Goal: Find specific page/section: Find specific page/section

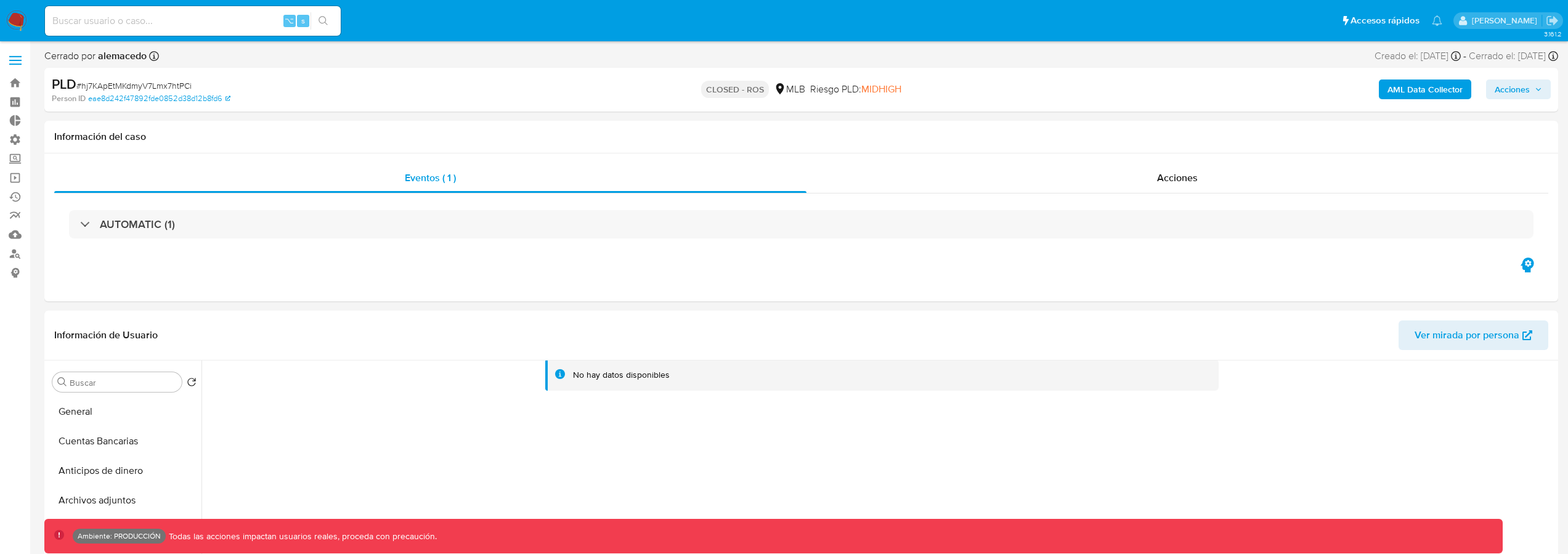
select select "10"
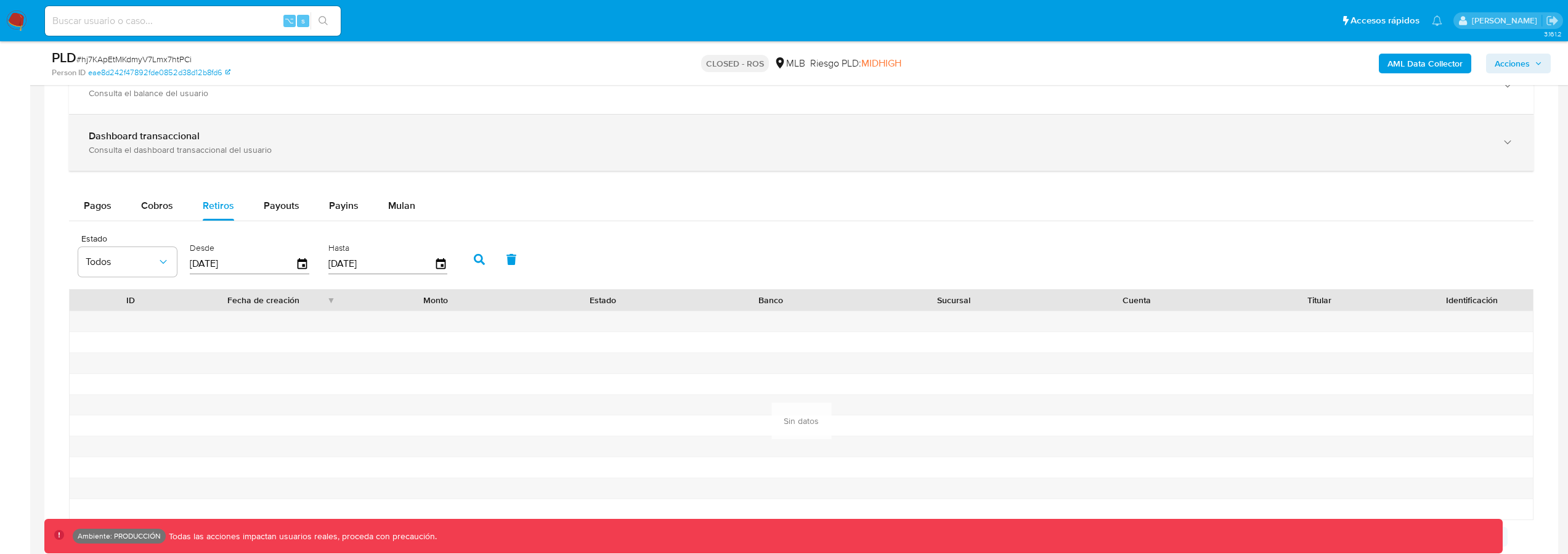
scroll to position [838, 0]
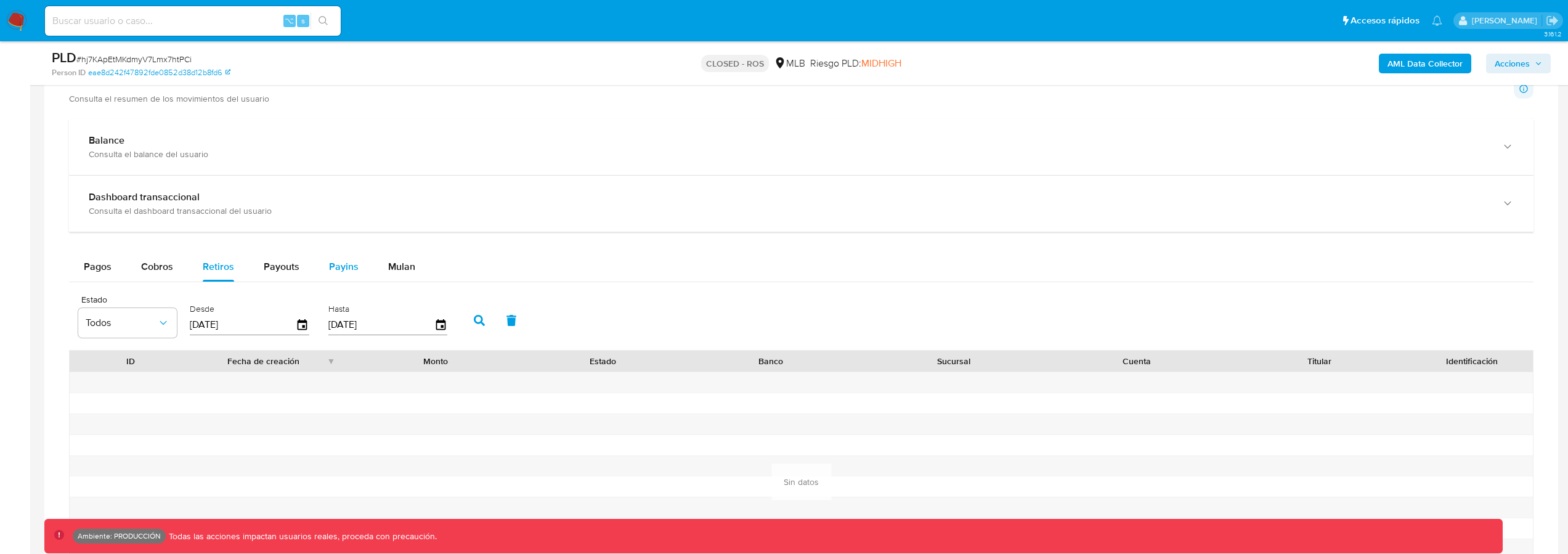
click at [347, 268] on span "Payins" at bounding box center [344, 267] width 29 height 14
select select "10"
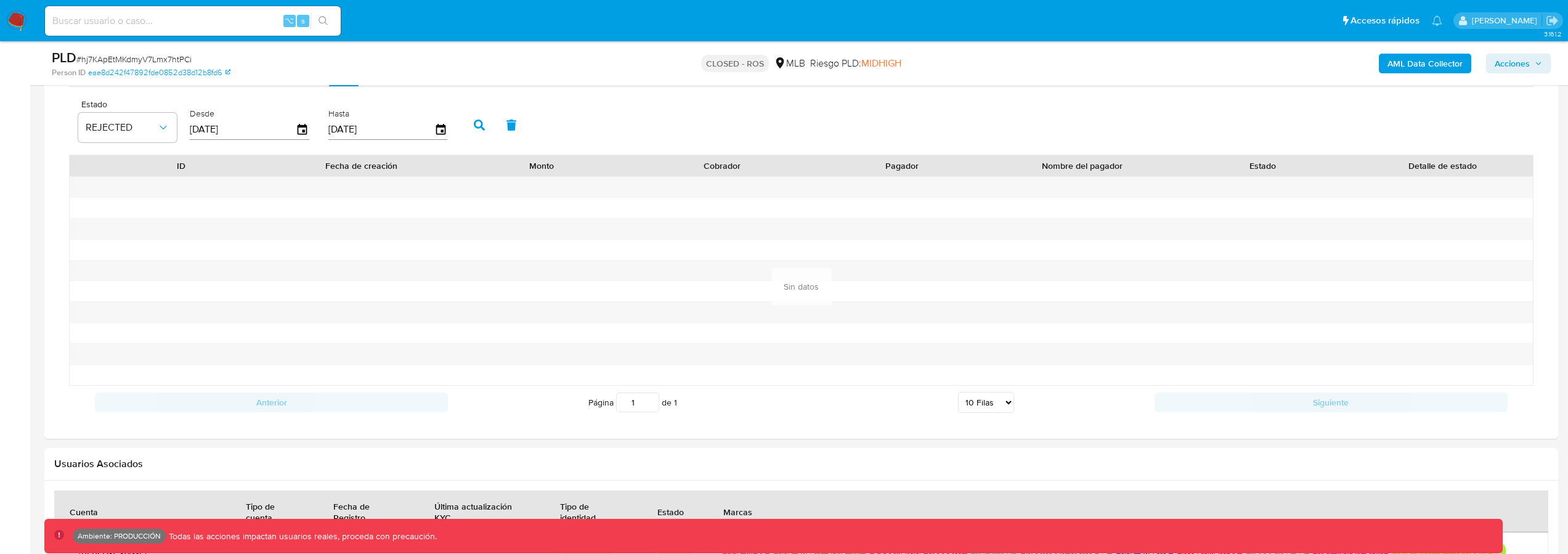
scroll to position [994, 0]
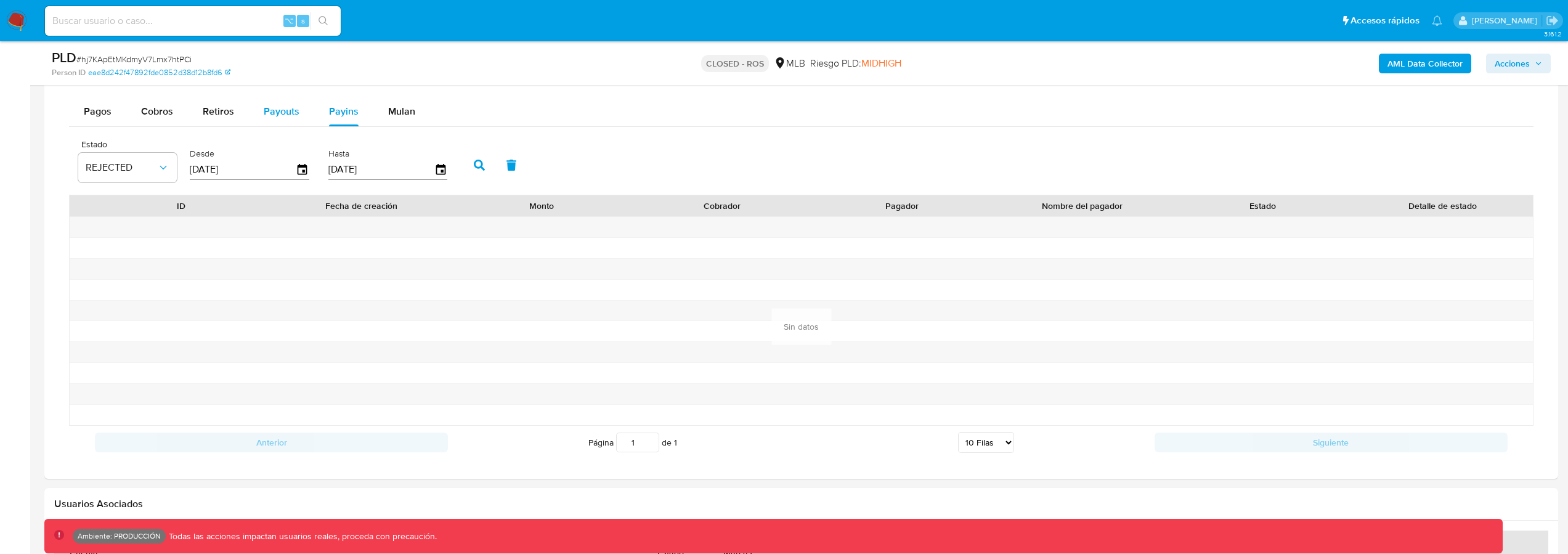
click at [292, 113] on span "Payouts" at bounding box center [282, 111] width 36 height 14
select select "10"
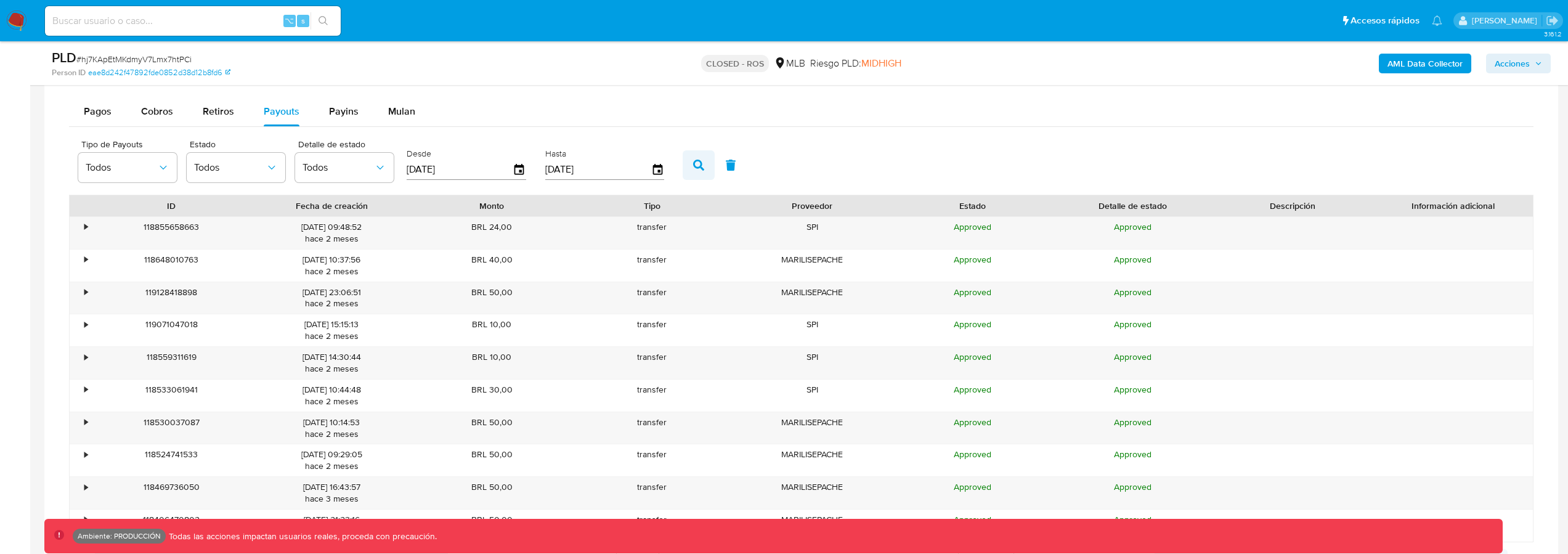
click at [693, 166] on icon "button" at bounding box center [698, 164] width 11 height 11
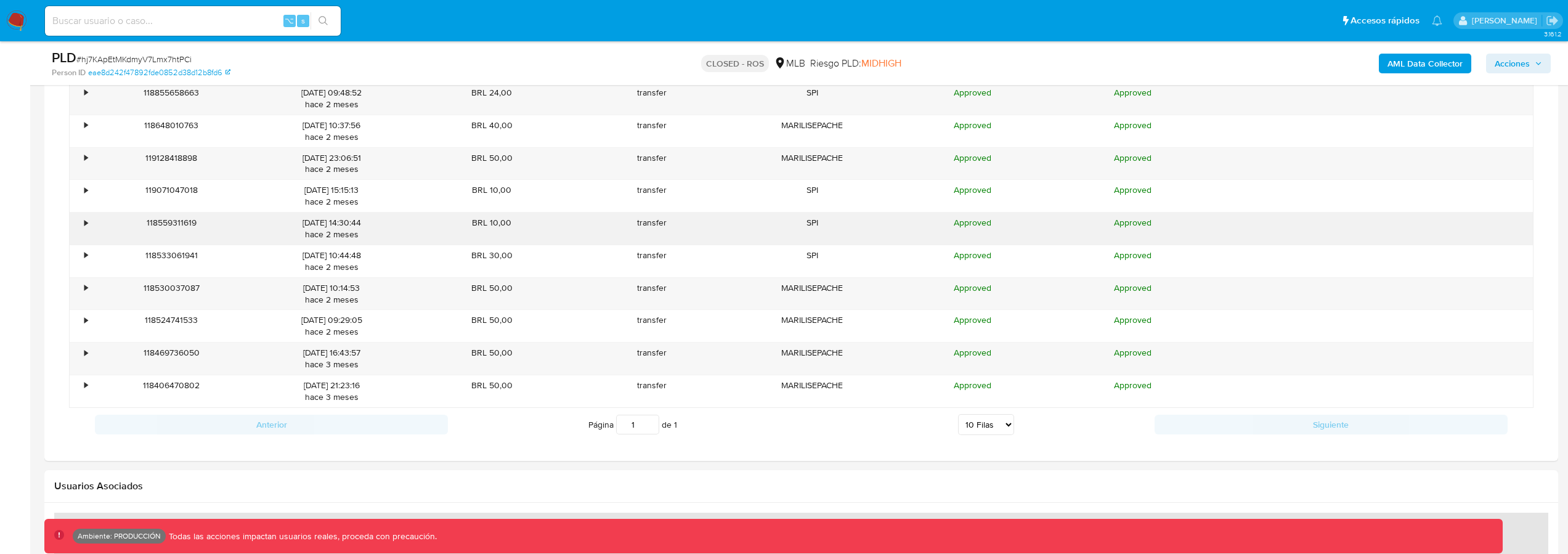
scroll to position [1104, 0]
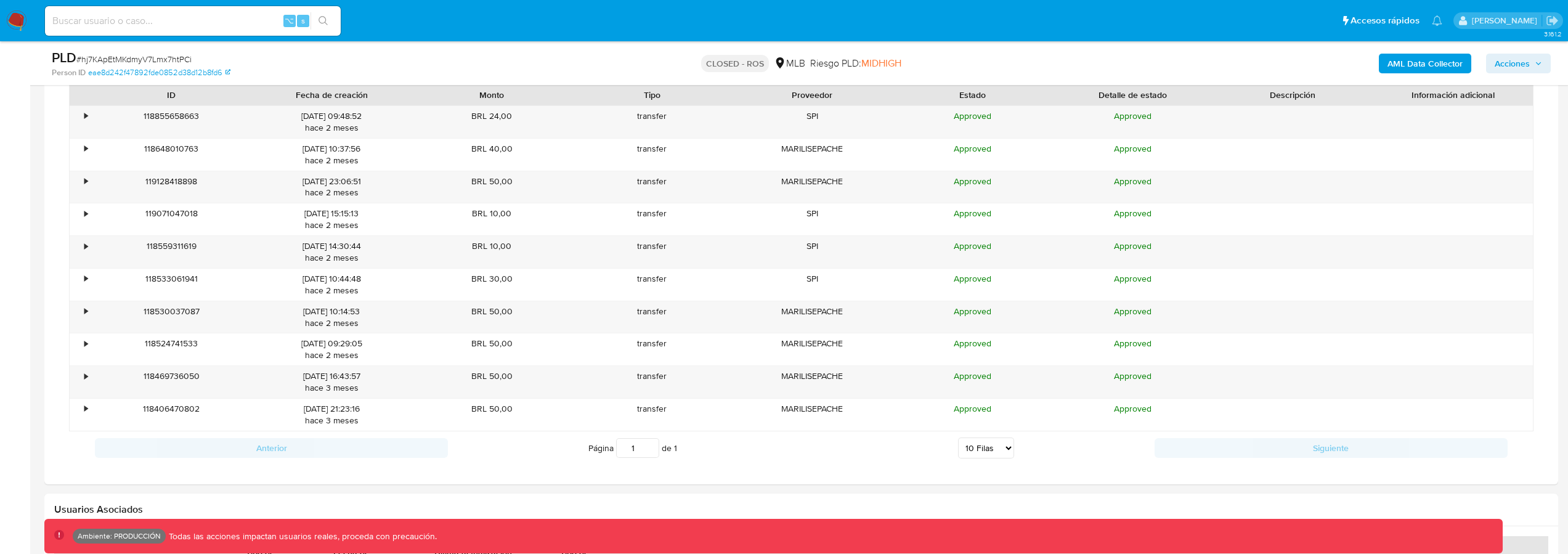
click at [148, 15] on input at bounding box center [193, 21] width 296 height 16
type input "fravega"
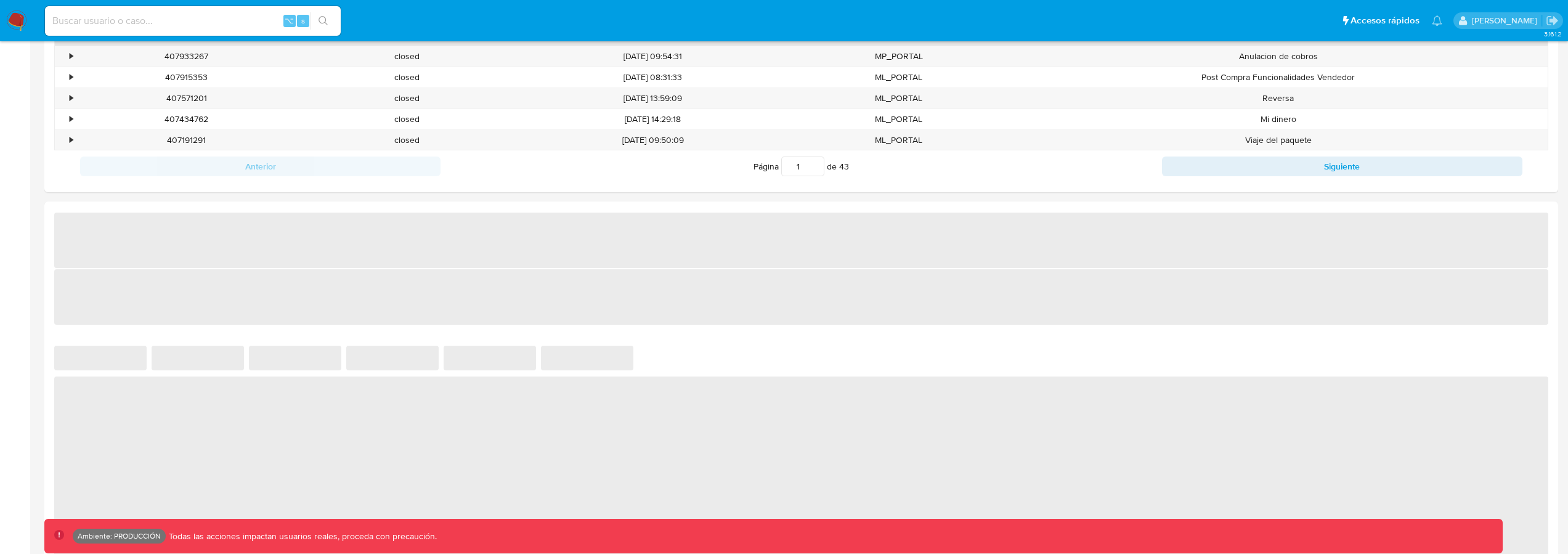
select select "10"
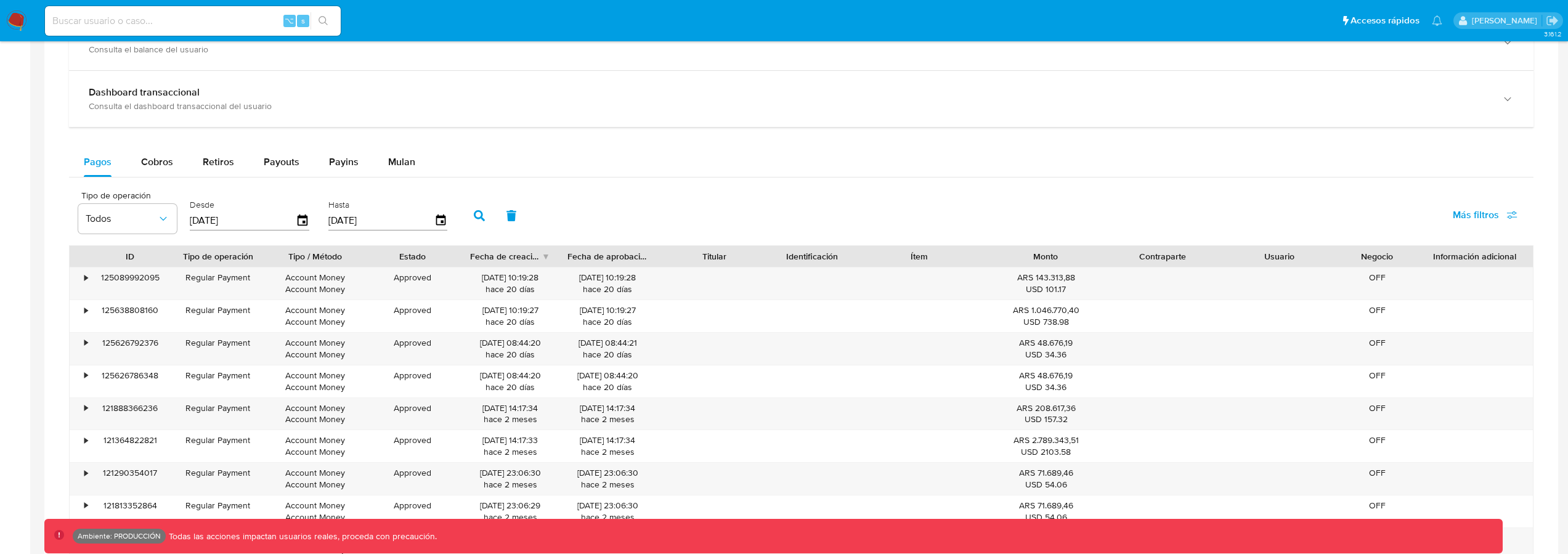
scroll to position [733, 0]
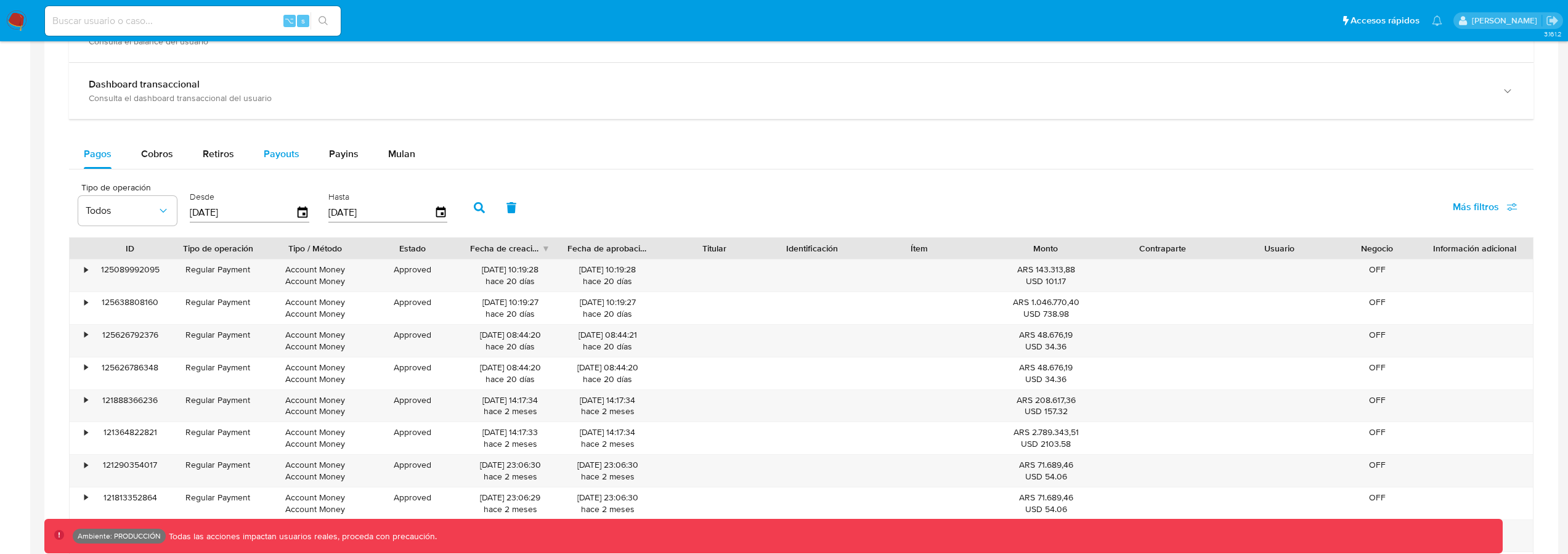
click at [287, 157] on span "Payouts" at bounding box center [282, 154] width 36 height 14
select select "10"
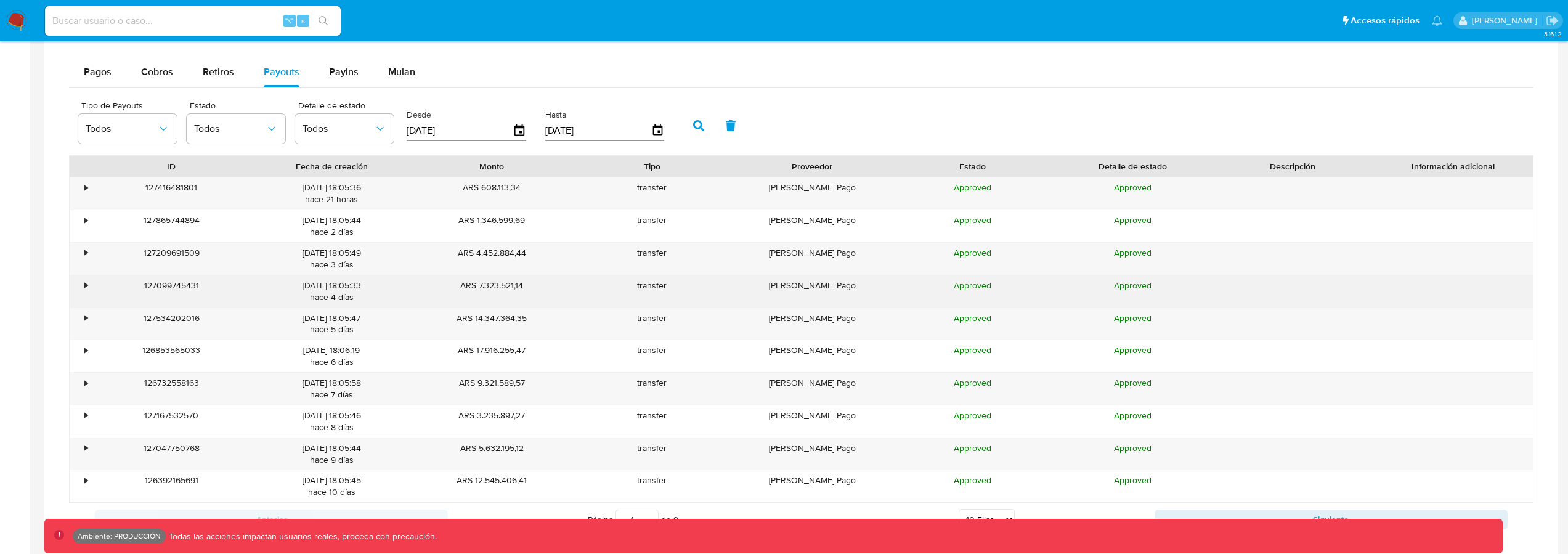
scroll to position [746, 0]
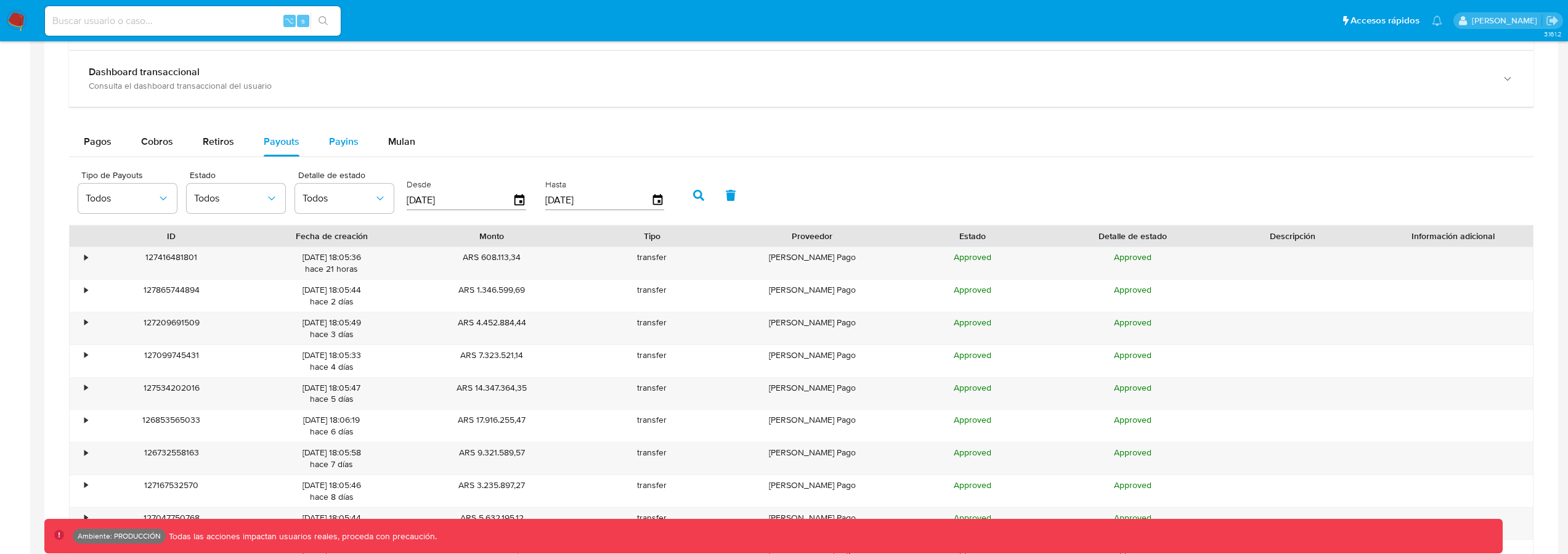
click at [341, 143] on span "Payins" at bounding box center [344, 141] width 29 height 14
select select "10"
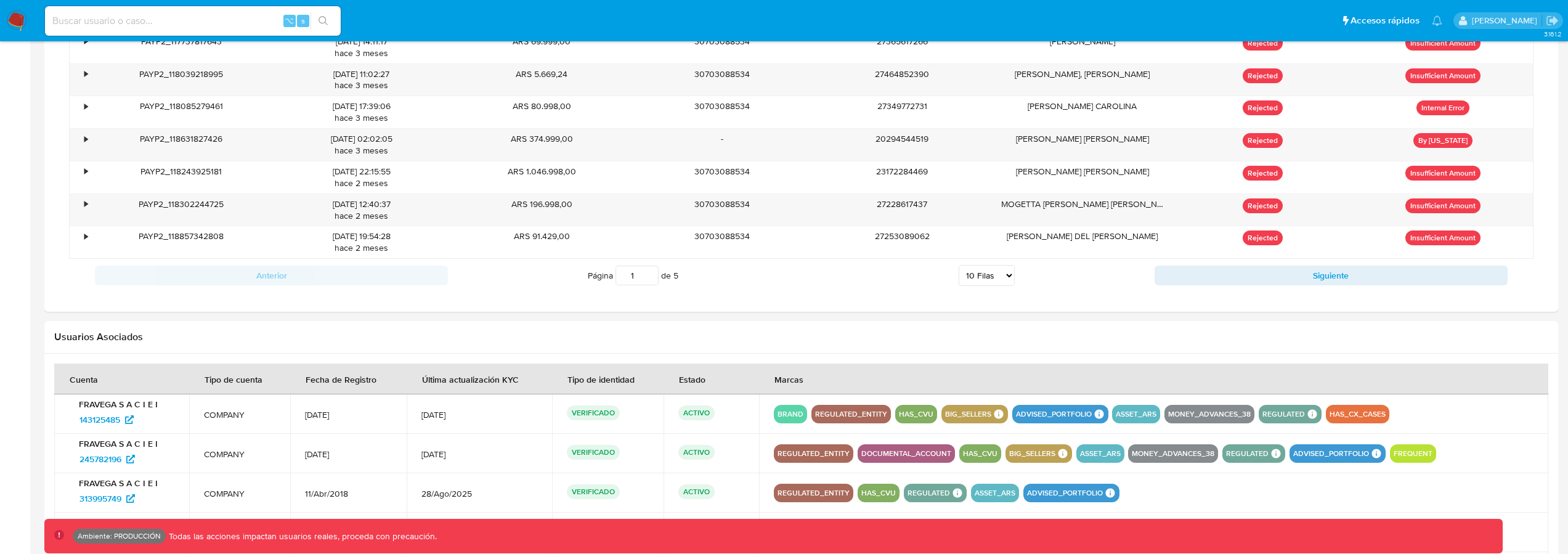
scroll to position [1089, 0]
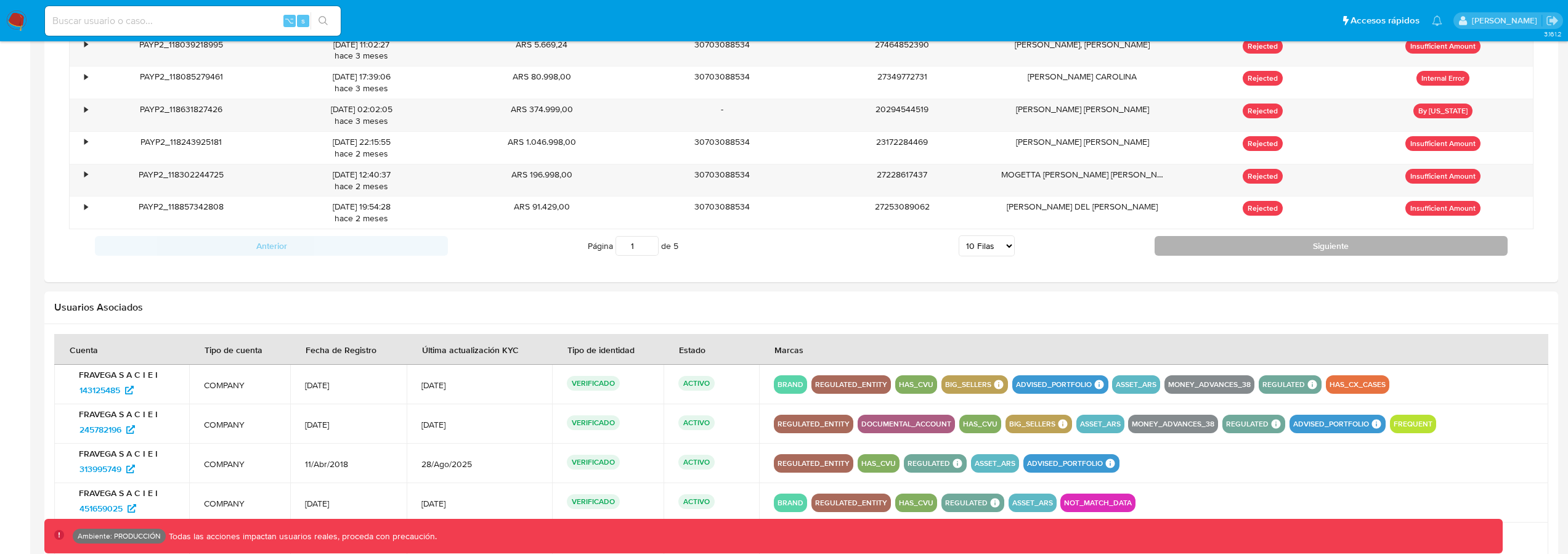
click at [1214, 243] on button "Siguiente" at bounding box center [1331, 245] width 353 height 19
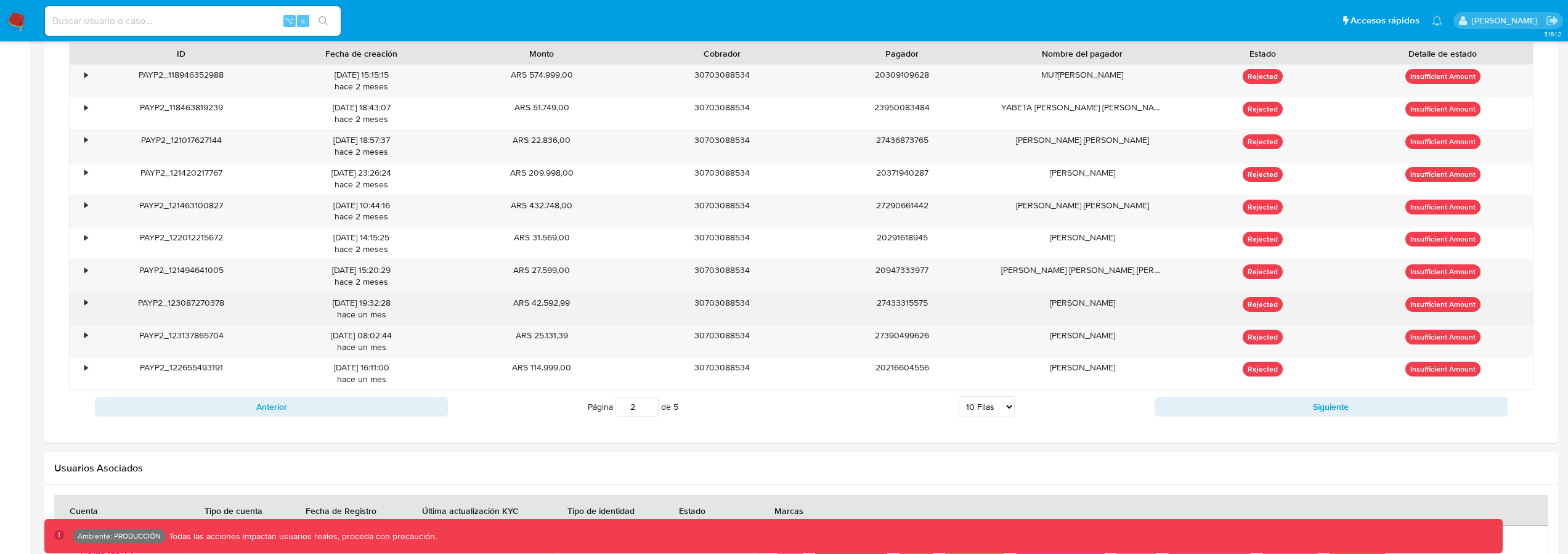
scroll to position [878, 0]
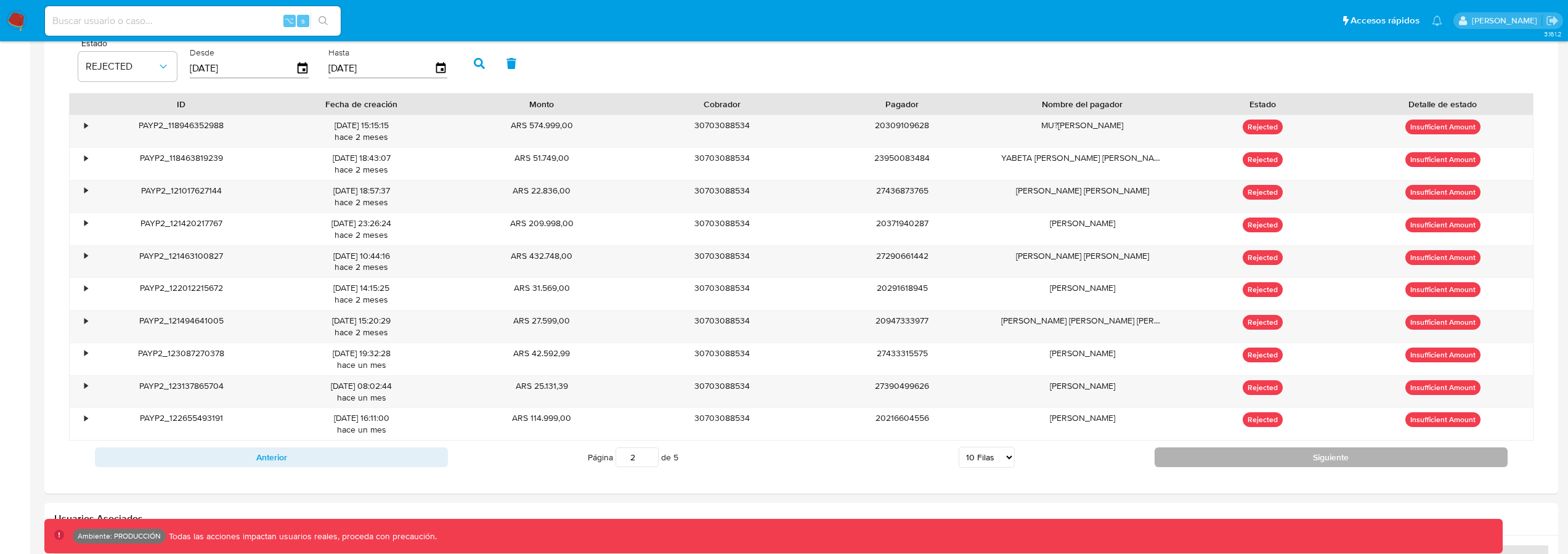
click at [1182, 453] on button "Siguiente" at bounding box center [1331, 457] width 353 height 19
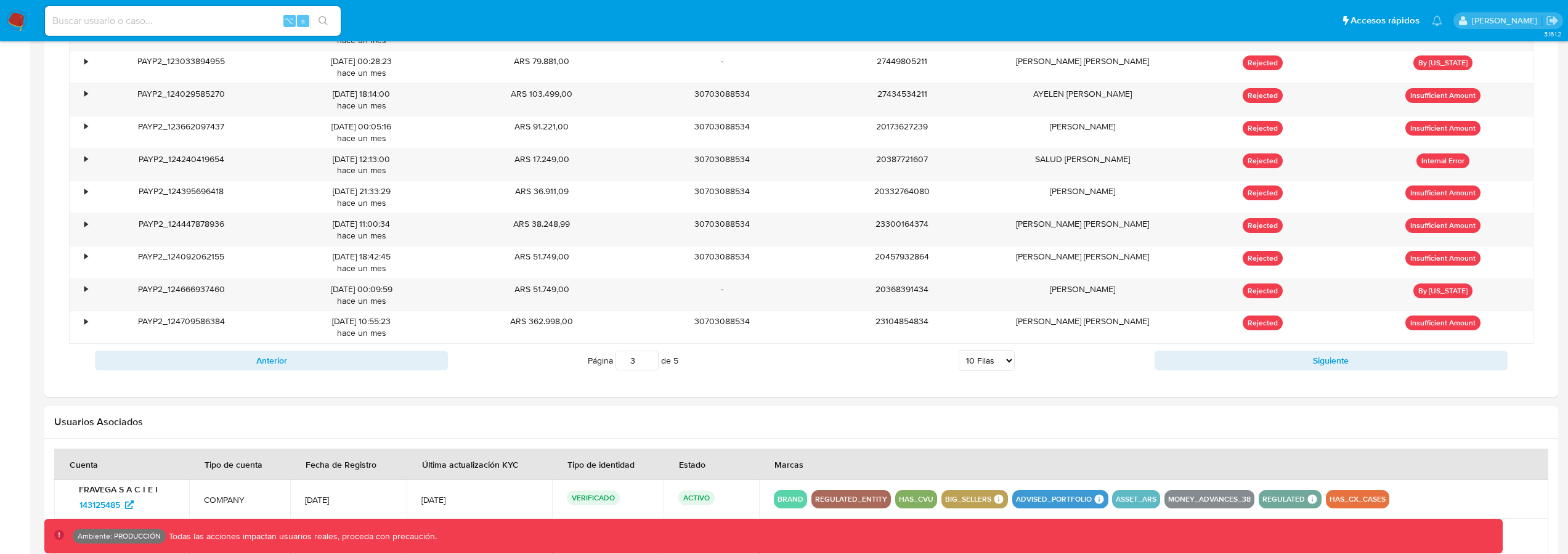
scroll to position [901, 0]
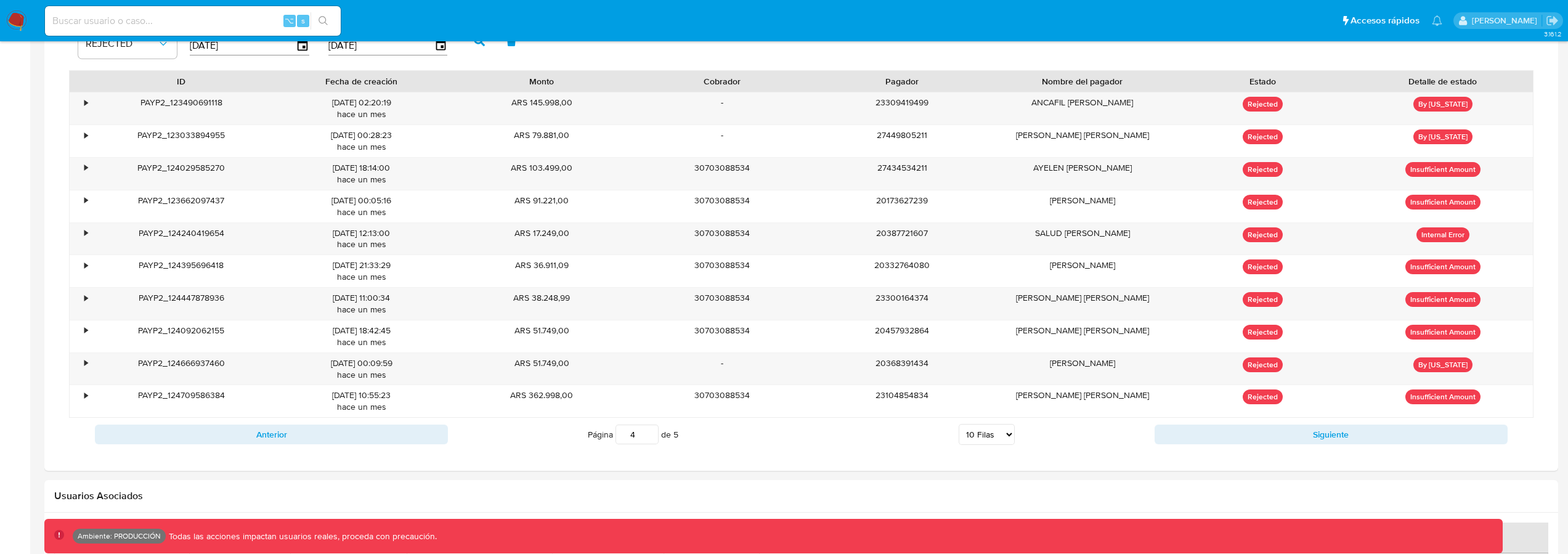
click at [649, 431] on input "4" at bounding box center [637, 434] width 43 height 19
click at [649, 431] on input "5" at bounding box center [637, 434] width 43 height 19
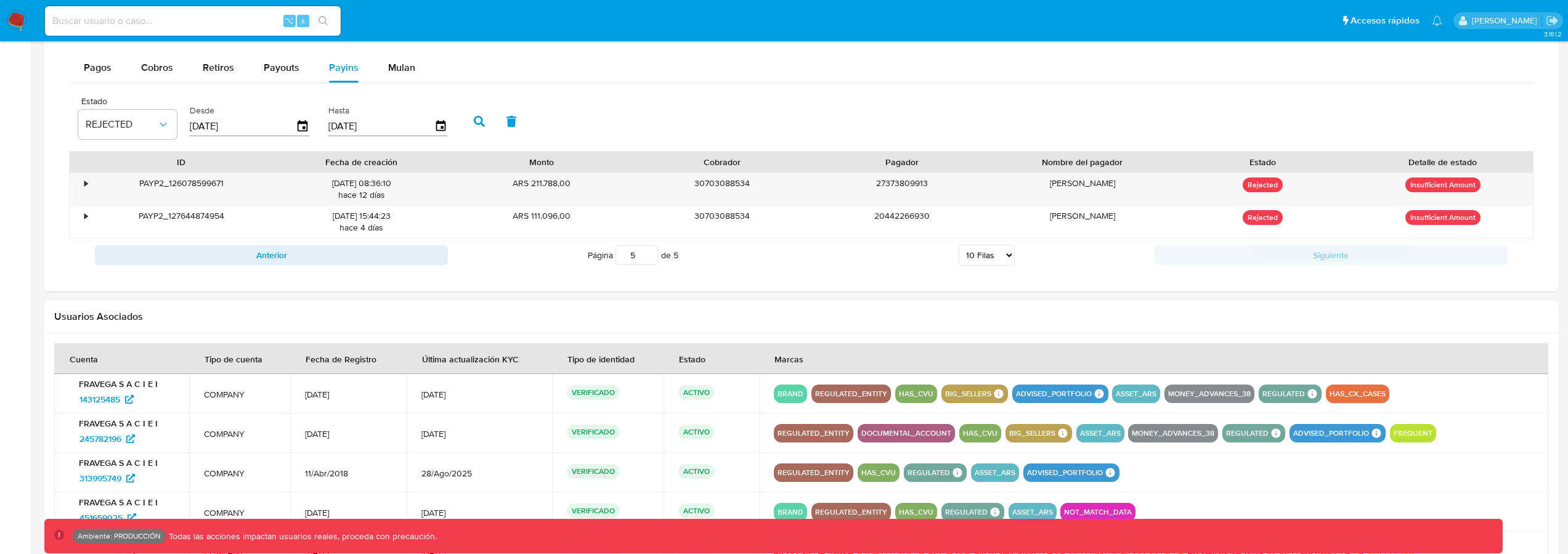
scroll to position [796, 0]
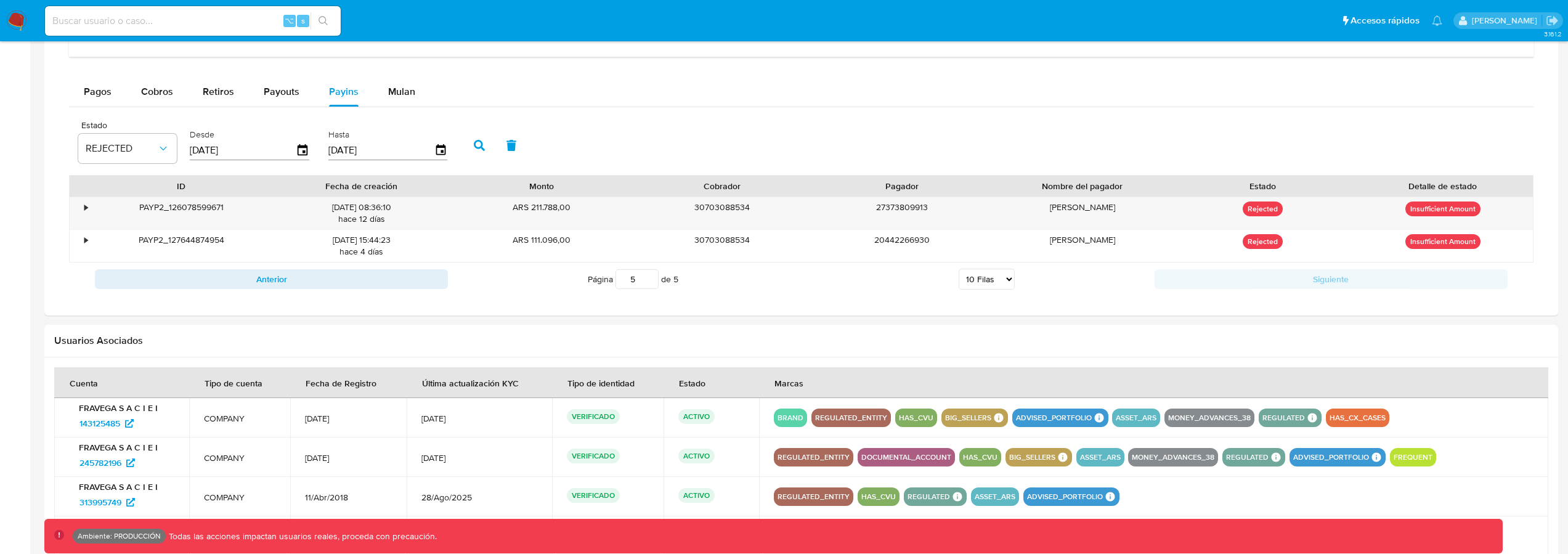
click at [630, 279] on input "5" at bounding box center [637, 278] width 43 height 19
click at [630, 280] on input "5" at bounding box center [637, 278] width 43 height 19
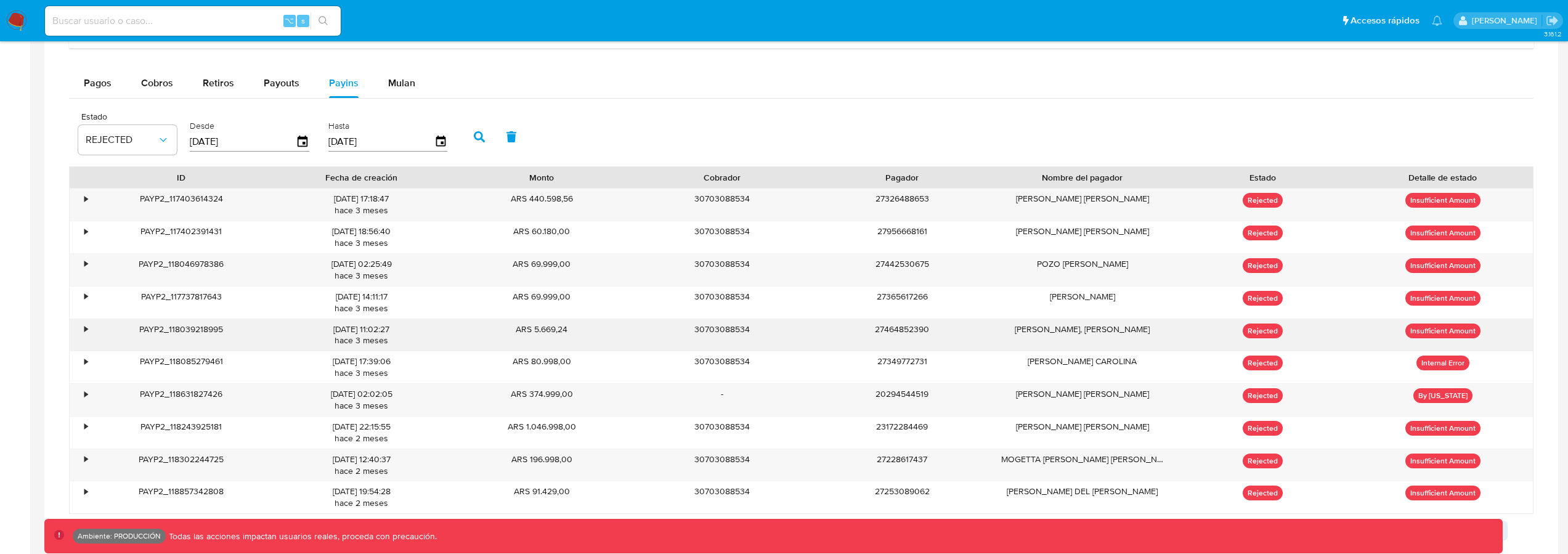
scroll to position [806, 0]
click at [478, 321] on div "ARS 5.669,24" at bounding box center [542, 334] width 181 height 32
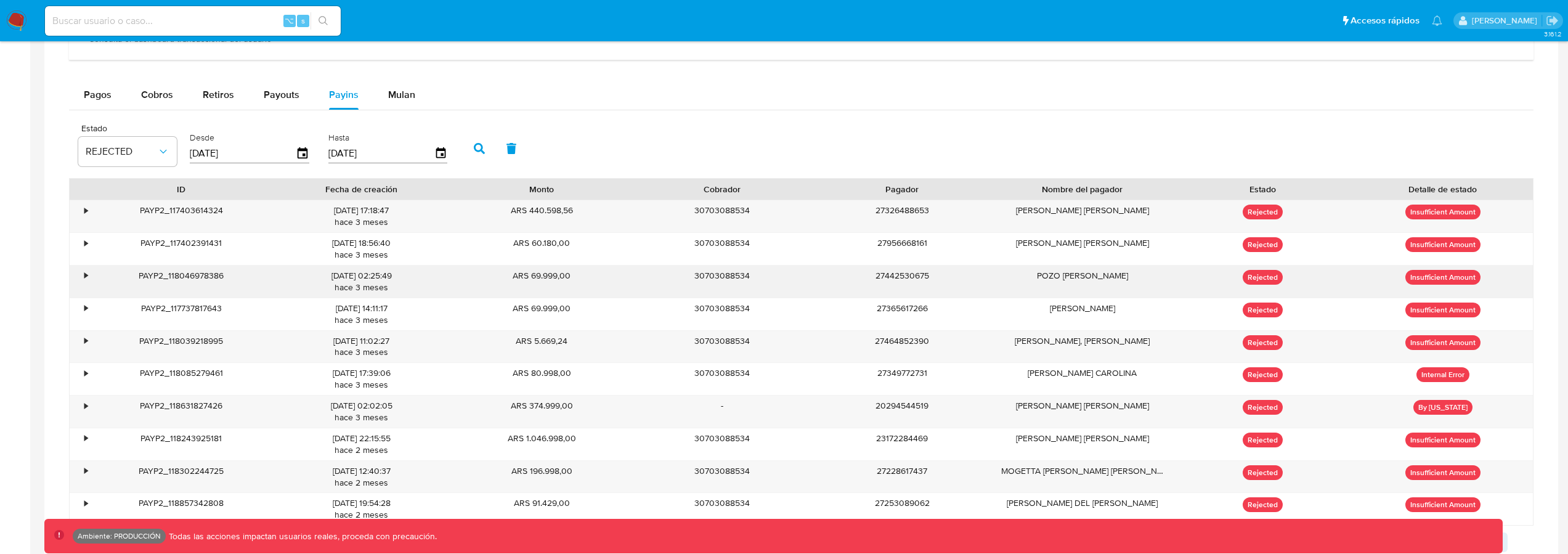
scroll to position [761, 0]
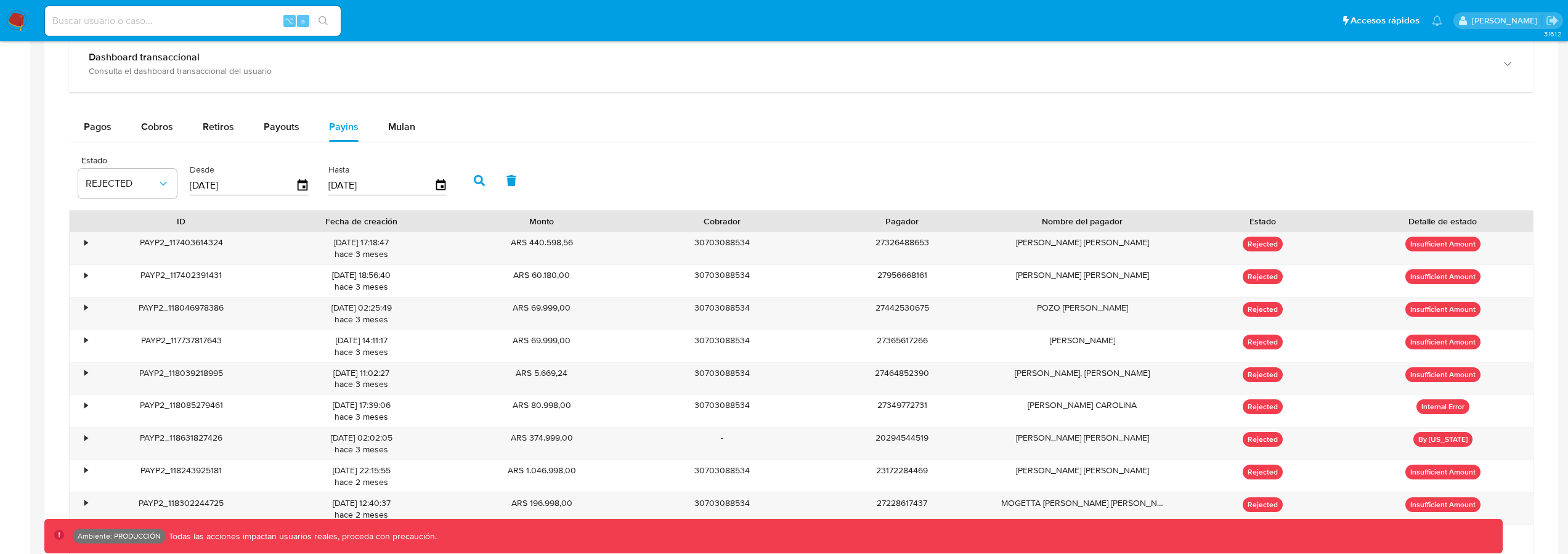
click at [378, 186] on input "[DATE]" at bounding box center [382, 185] width 106 height 19
click at [271, 182] on input "[DATE]" at bounding box center [243, 185] width 106 height 19
click at [303, 184] on icon "button" at bounding box center [303, 186] width 22 height 22
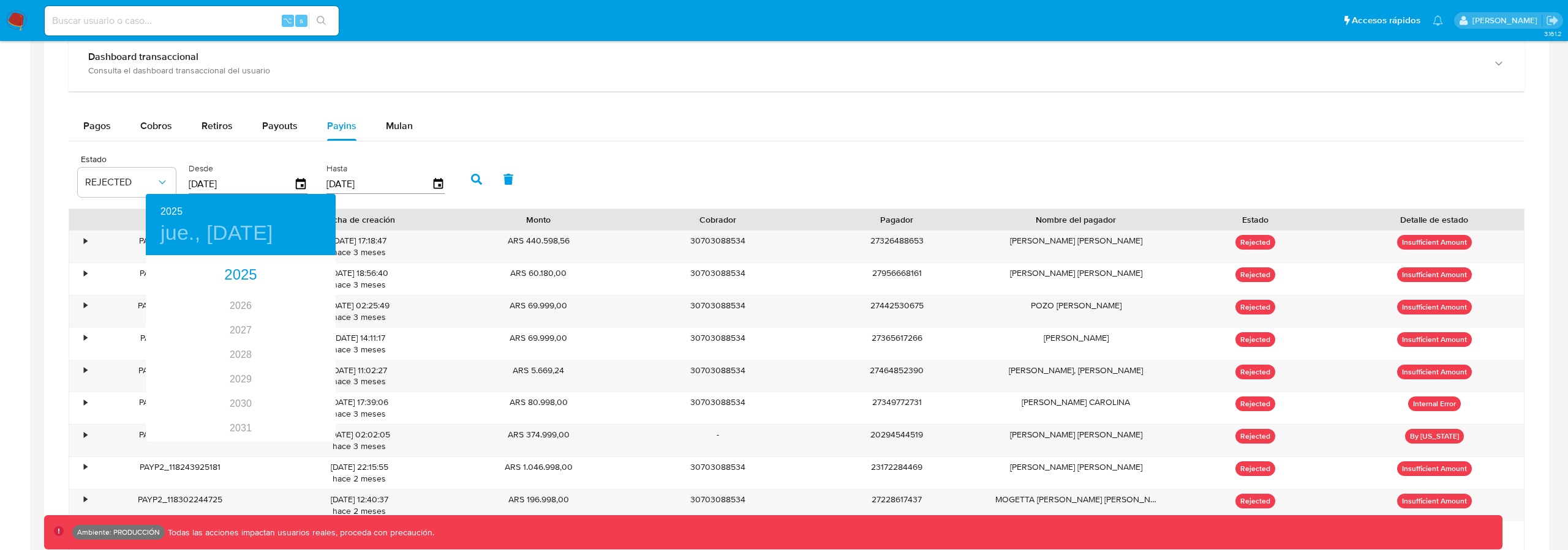
click at [426, 188] on div at bounding box center [784, 275] width 1568 height 550
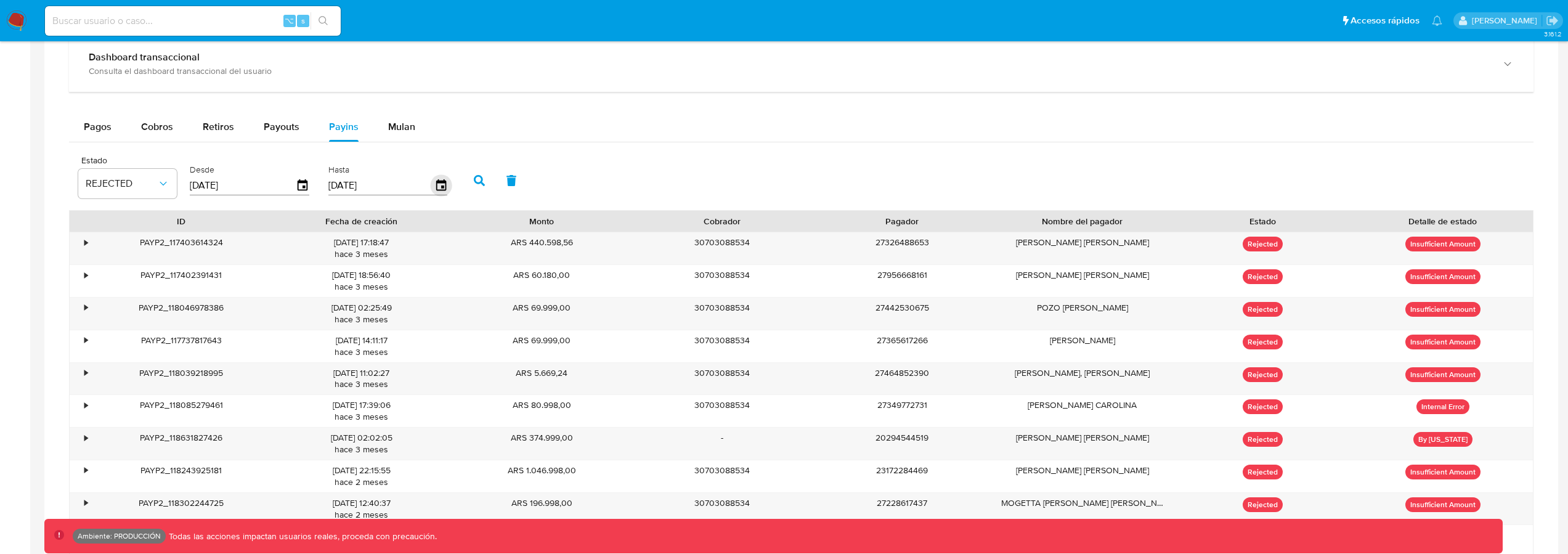
click at [435, 187] on icon "button" at bounding box center [440, 184] width 10 height 11
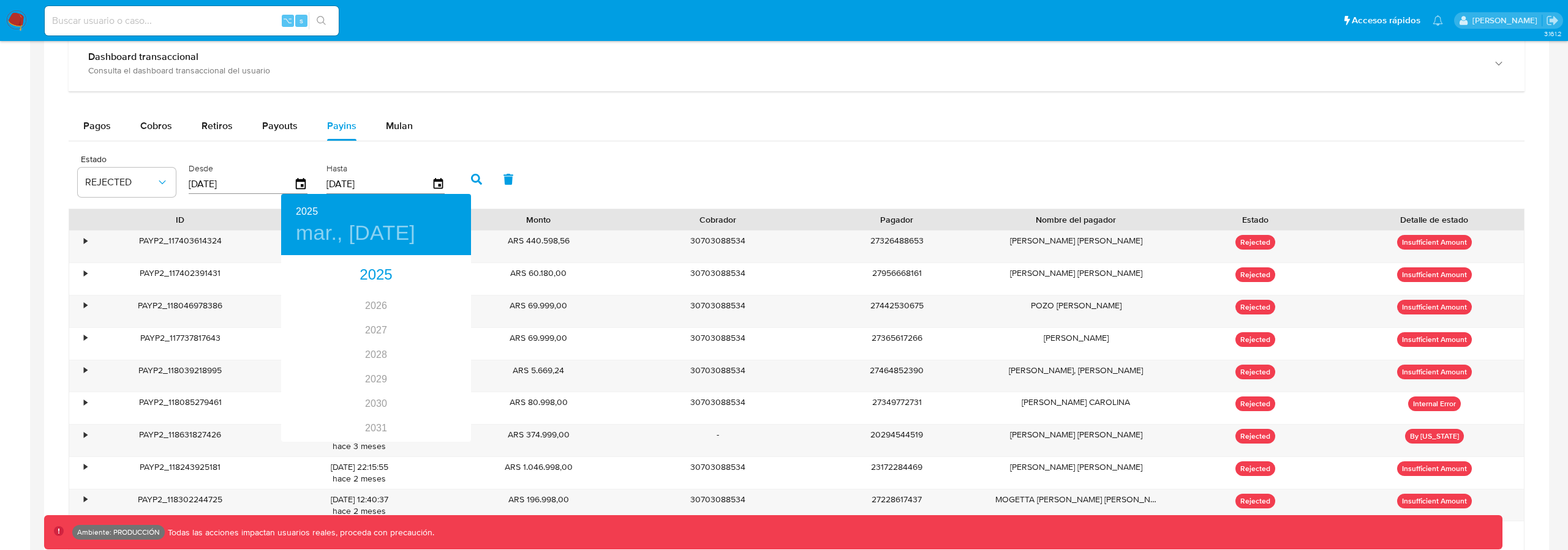
click at [522, 206] on div at bounding box center [784, 275] width 1568 height 550
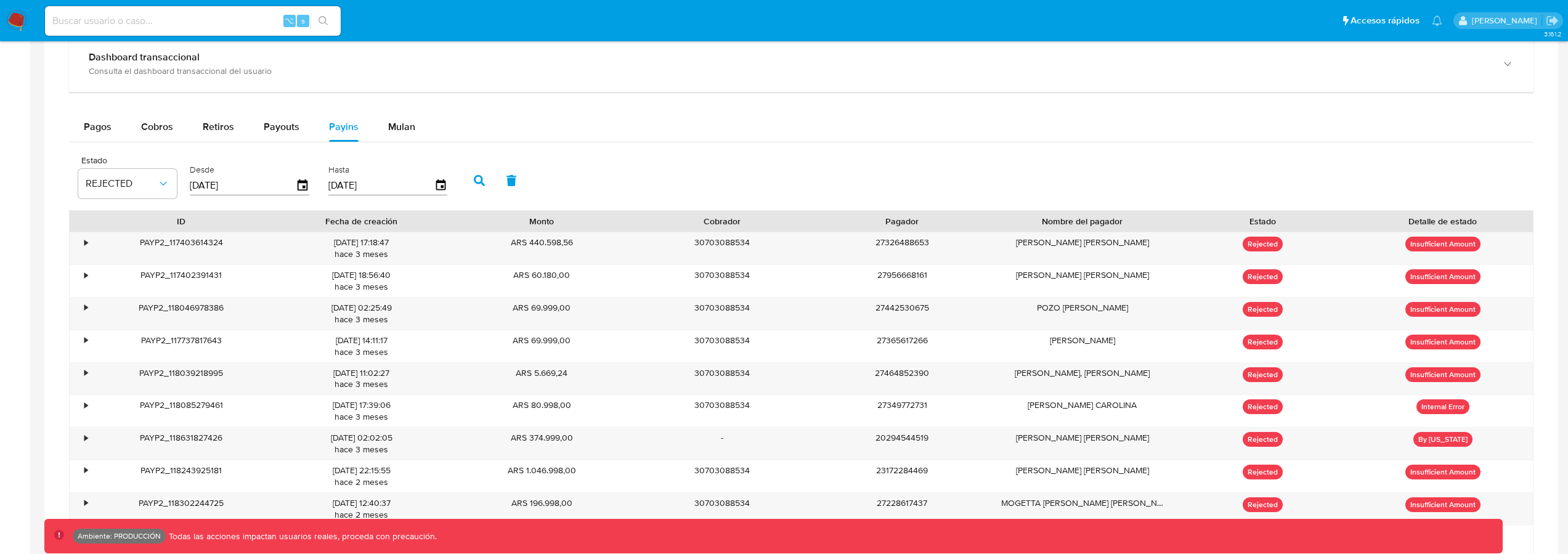
click at [244, 184] on input "[DATE]" at bounding box center [243, 185] width 106 height 19
click at [308, 185] on div "Desde [DATE]" at bounding box center [251, 179] width 129 height 50
click at [356, 184] on input "[DATE]" at bounding box center [382, 185] width 106 height 19
click at [397, 186] on input "[DATE]" at bounding box center [382, 185] width 106 height 19
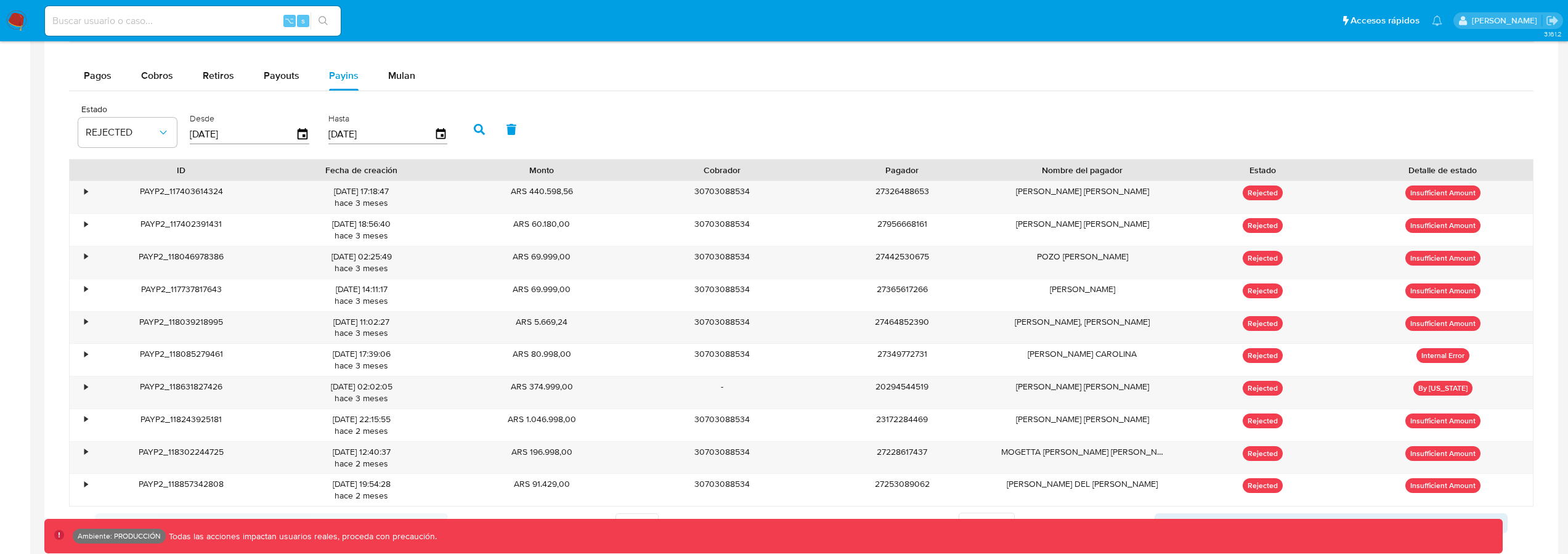
scroll to position [833, 0]
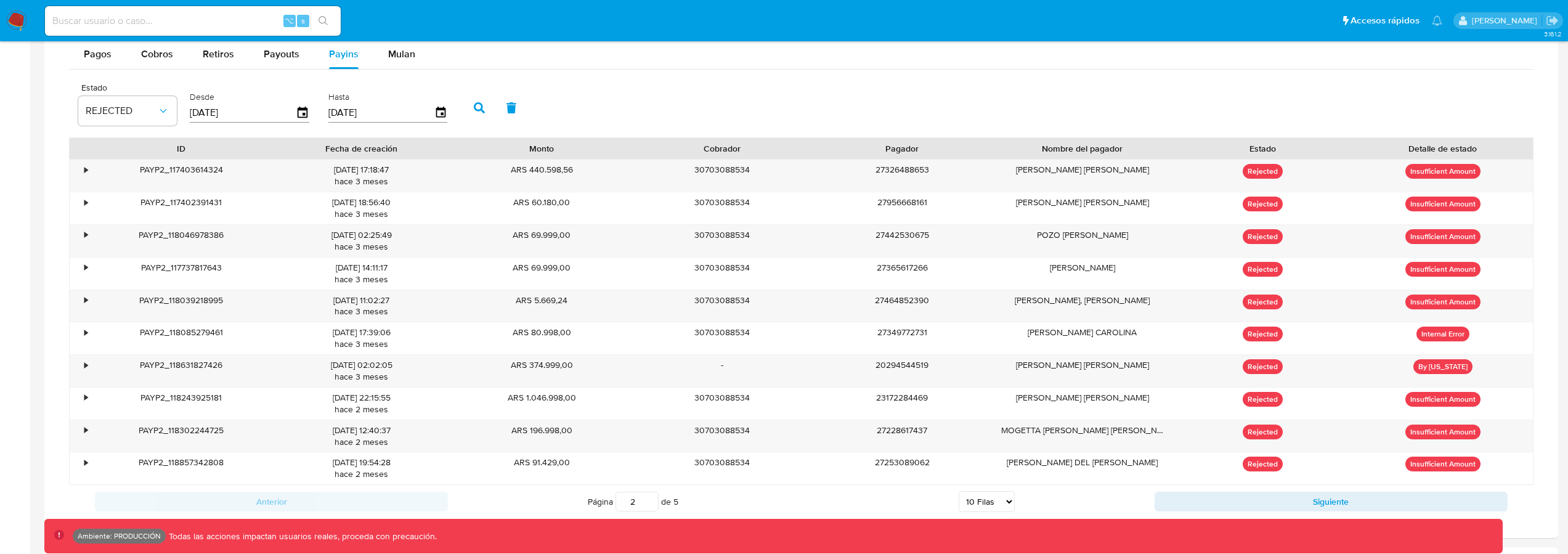
click at [653, 499] on input "2" at bounding box center [637, 502] width 43 height 19
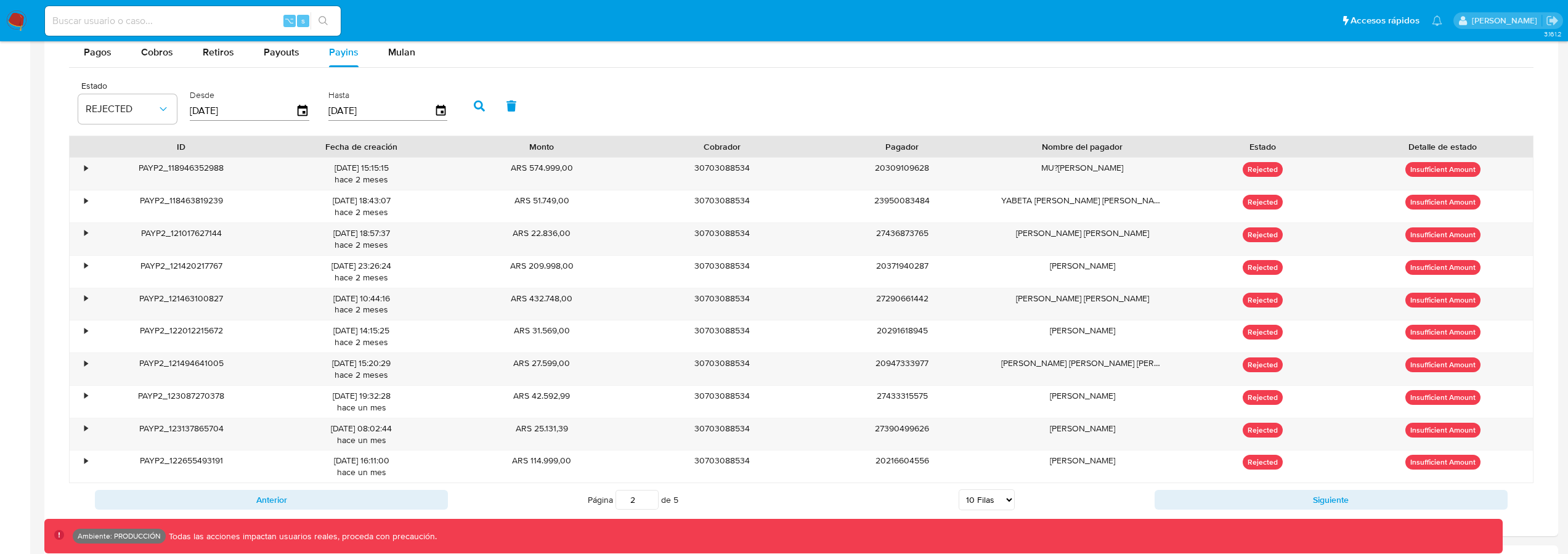
scroll to position [866, 0]
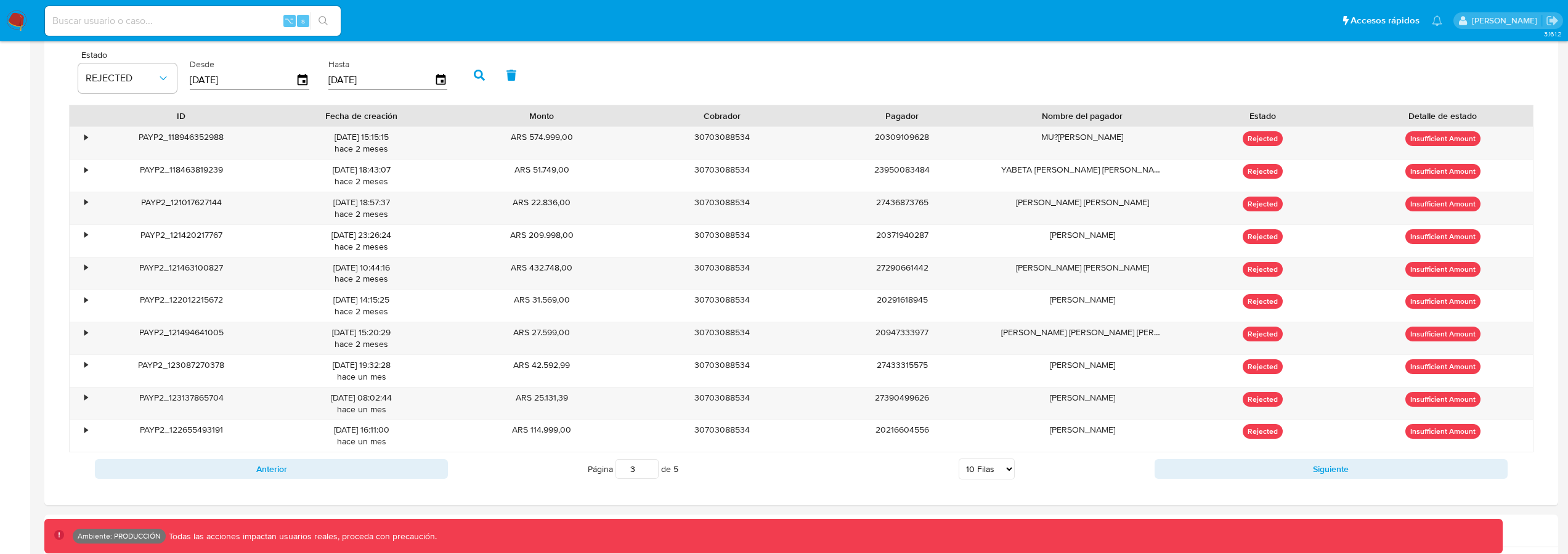
click at [651, 466] on input "3" at bounding box center [637, 469] width 43 height 19
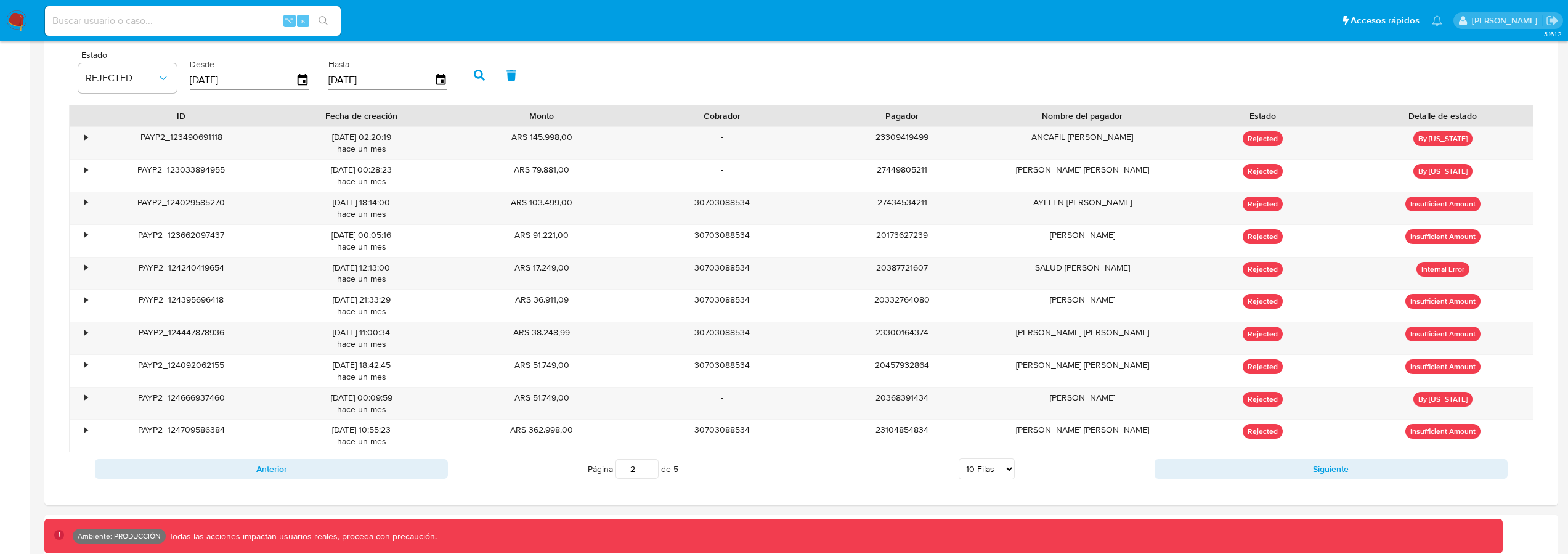
click at [652, 474] on input "2" at bounding box center [637, 469] width 43 height 19
click at [652, 474] on input "1" at bounding box center [637, 469] width 43 height 19
type input "1"
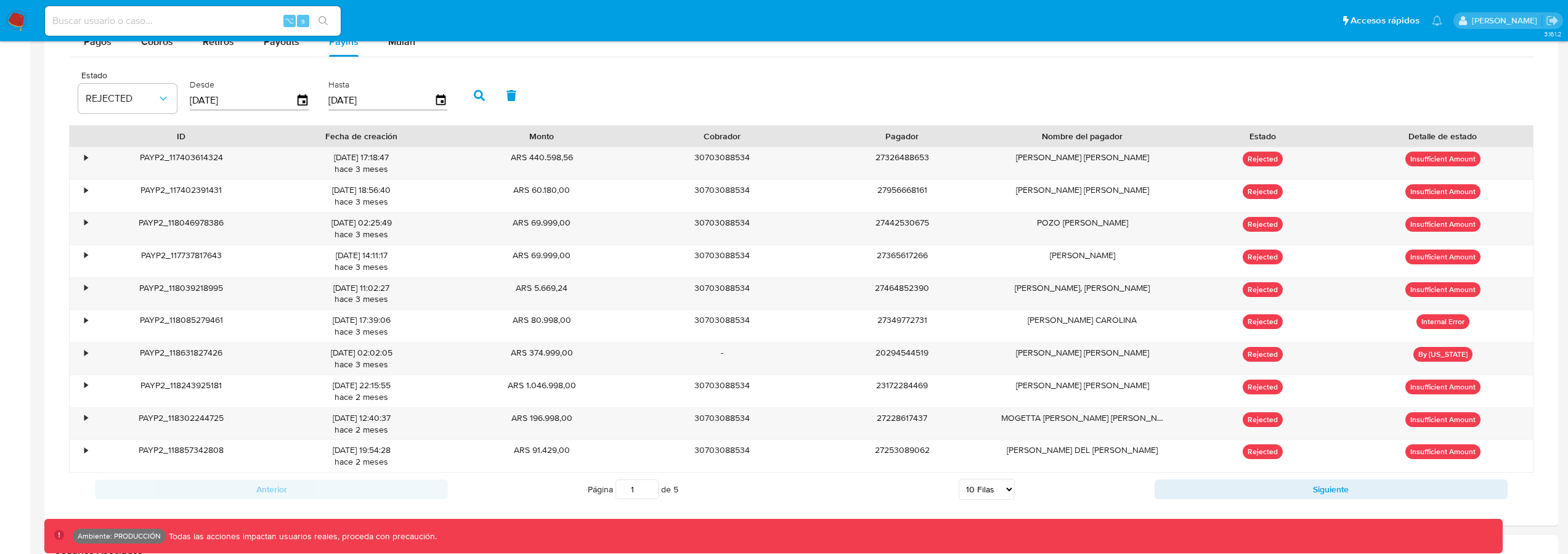
scroll to position [844, 0]
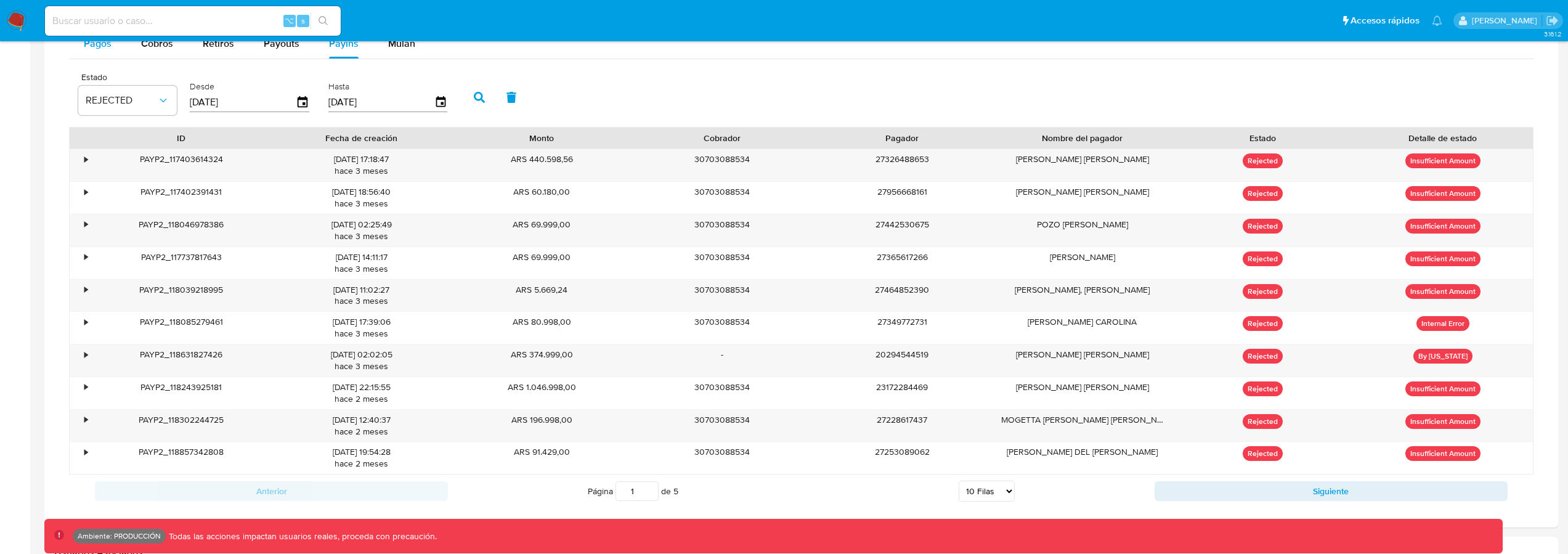
click at [109, 51] on div "Pagos" at bounding box center [98, 43] width 28 height 29
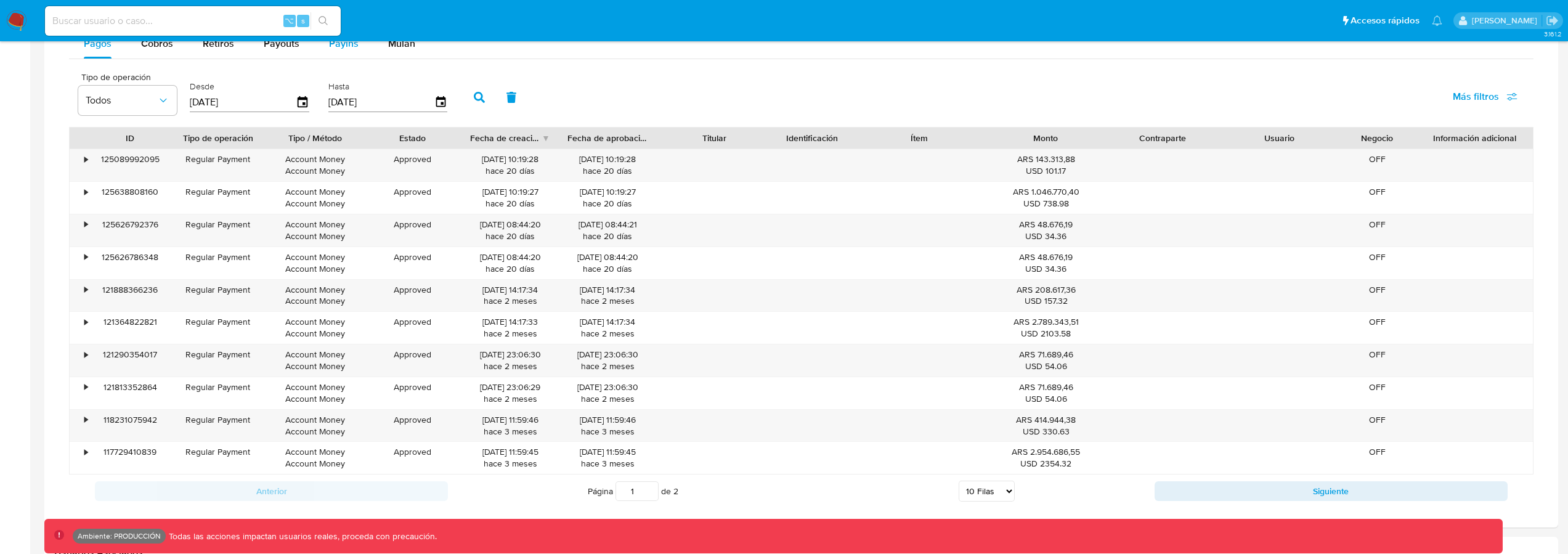
click at [330, 48] on span "Payins" at bounding box center [344, 44] width 29 height 14
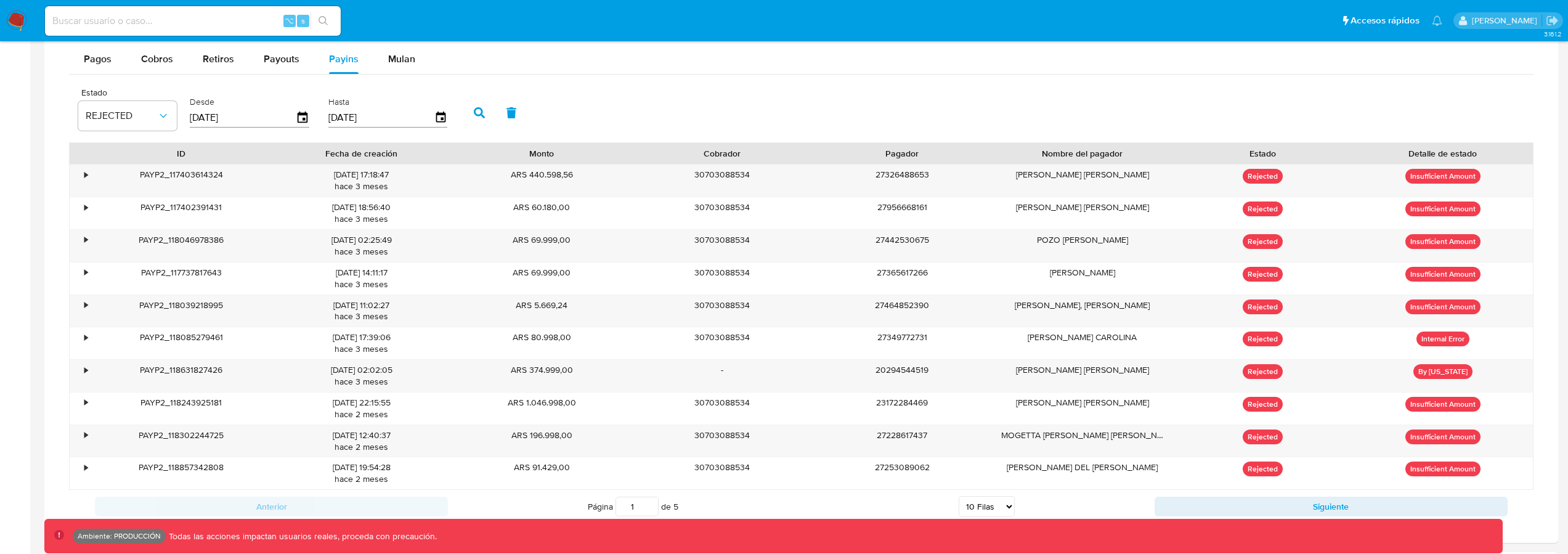
scroll to position [827, 0]
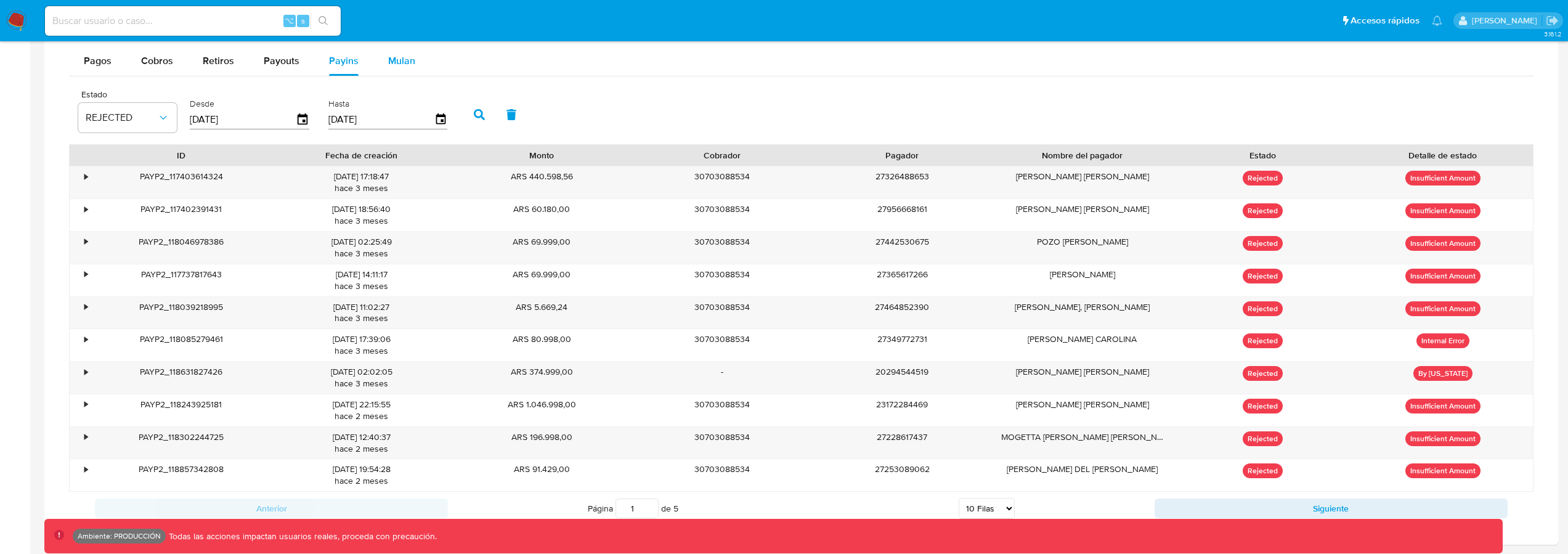
click at [388, 63] on span "Mulan" at bounding box center [402, 61] width 27 height 14
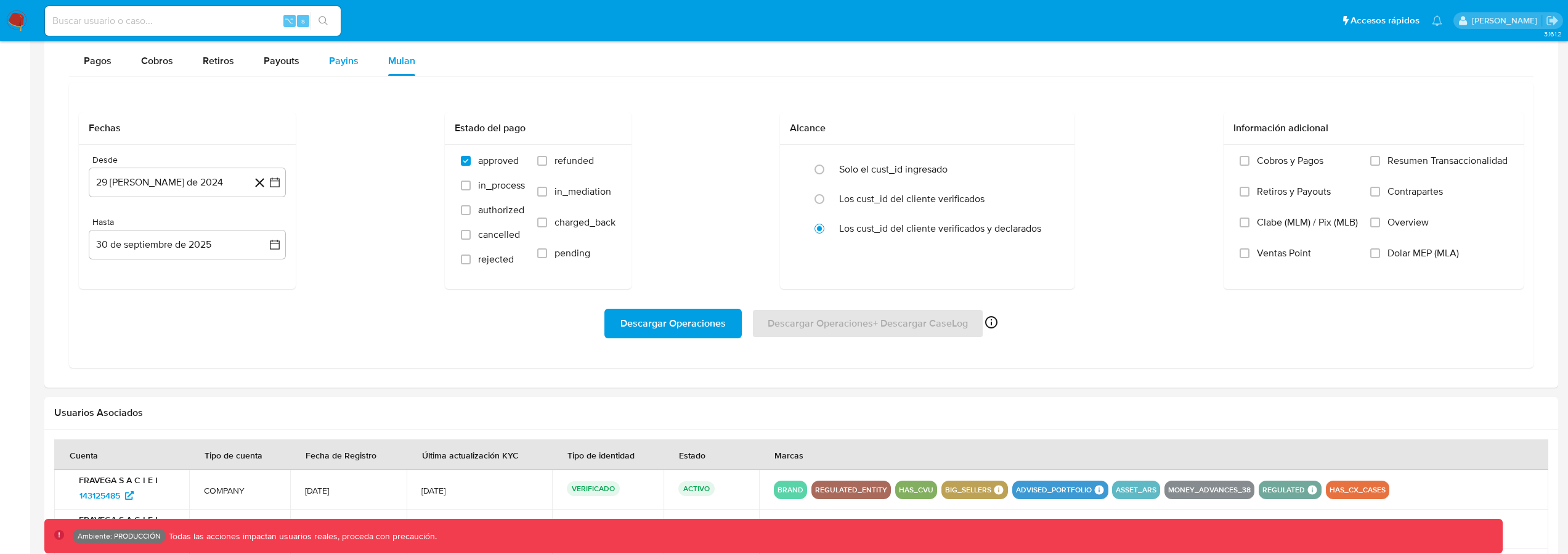
click at [341, 63] on span "Payins" at bounding box center [344, 61] width 29 height 14
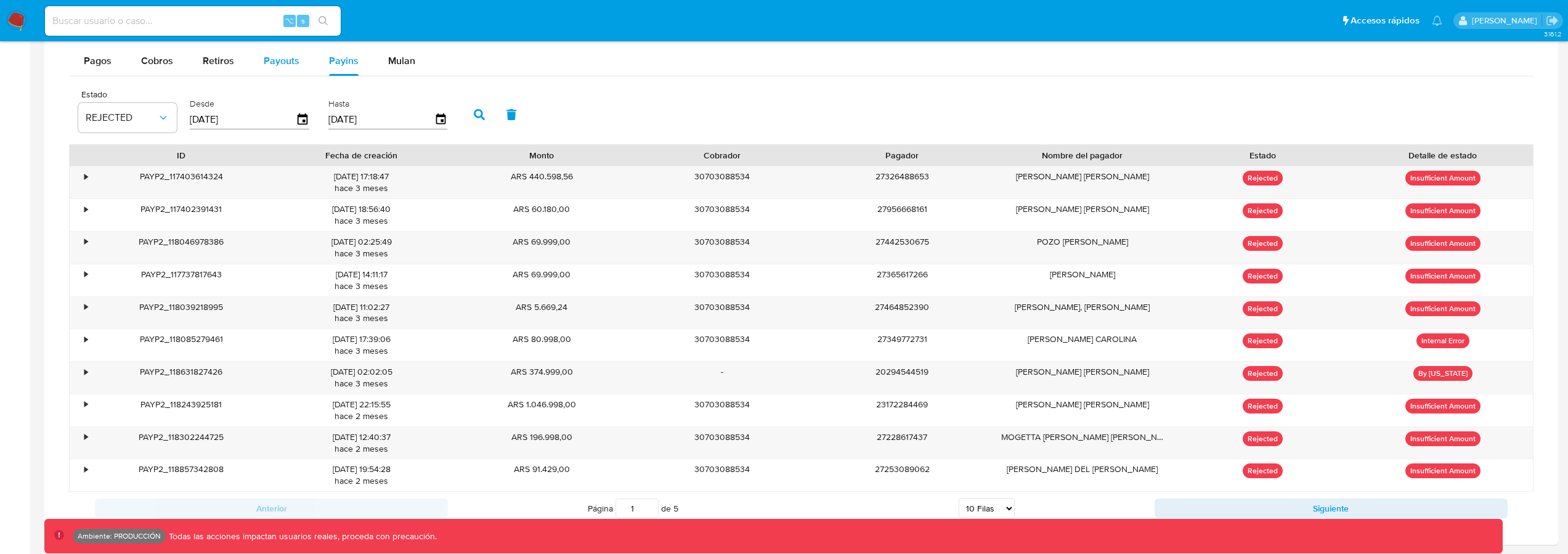
click at [302, 68] on button "Payouts" at bounding box center [281, 60] width 65 height 29
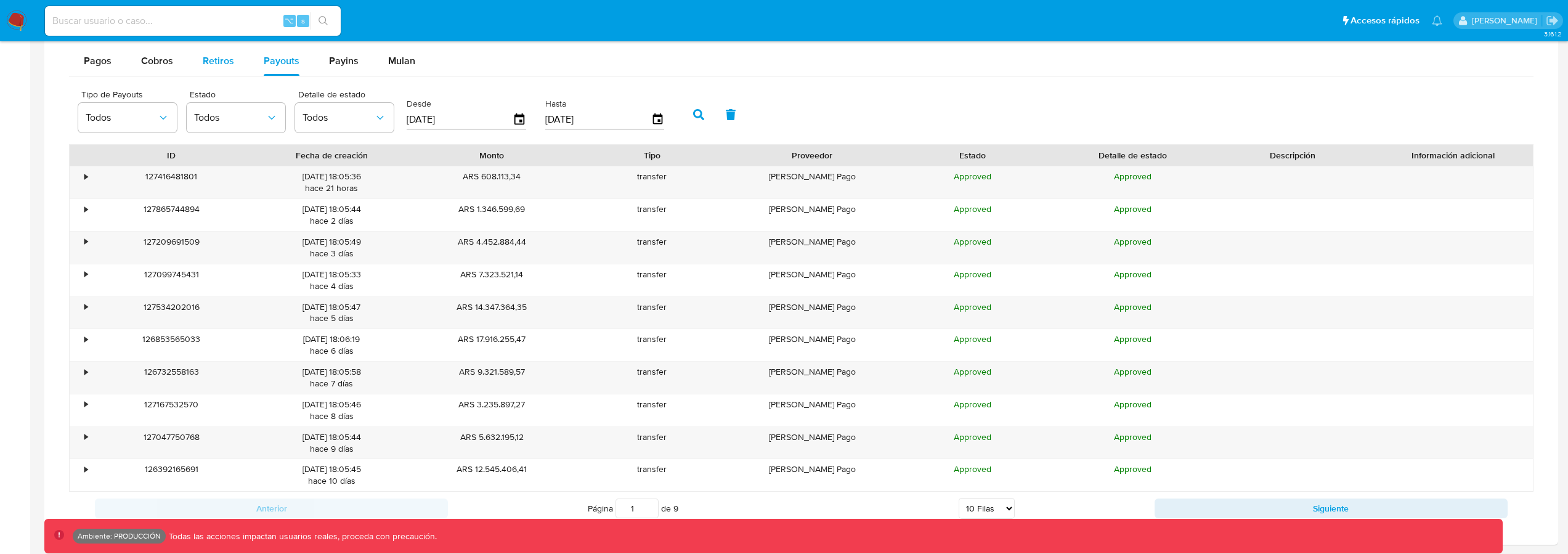
click at [234, 62] on button "Retiros" at bounding box center [218, 60] width 61 height 29
select select "10"
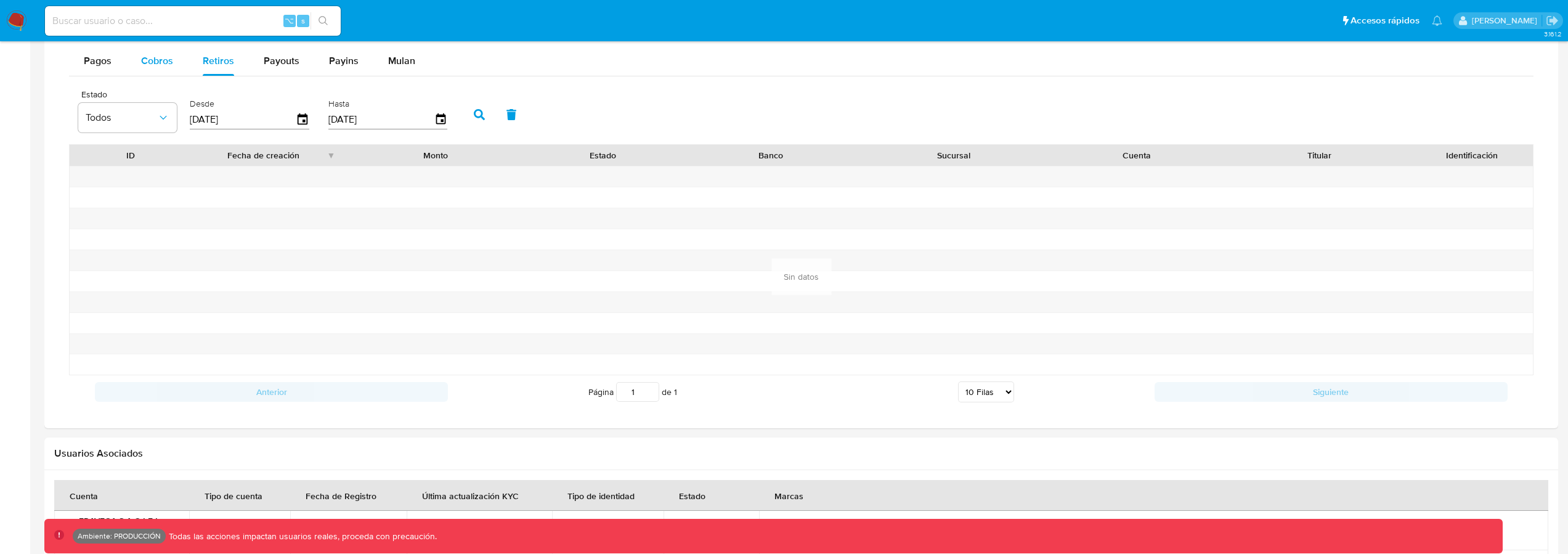
click at [146, 67] on span "Cobros" at bounding box center [157, 61] width 32 height 14
select select "10"
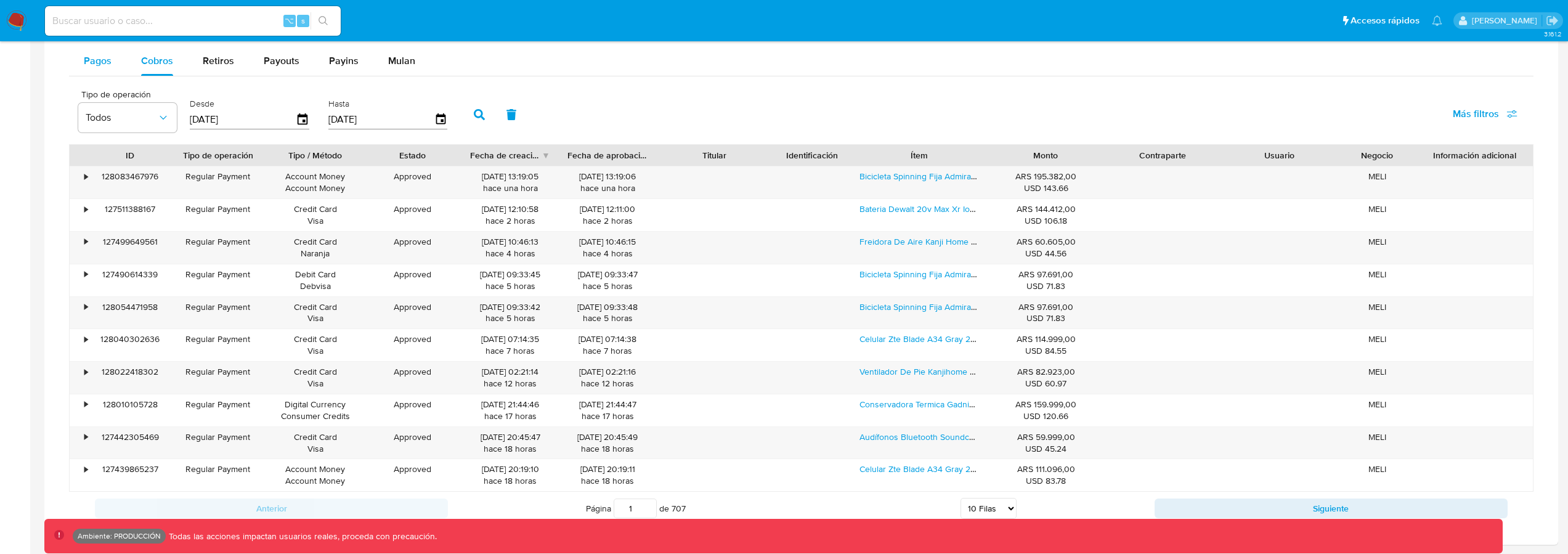
click at [113, 69] on button "Pagos" at bounding box center [98, 60] width 57 height 29
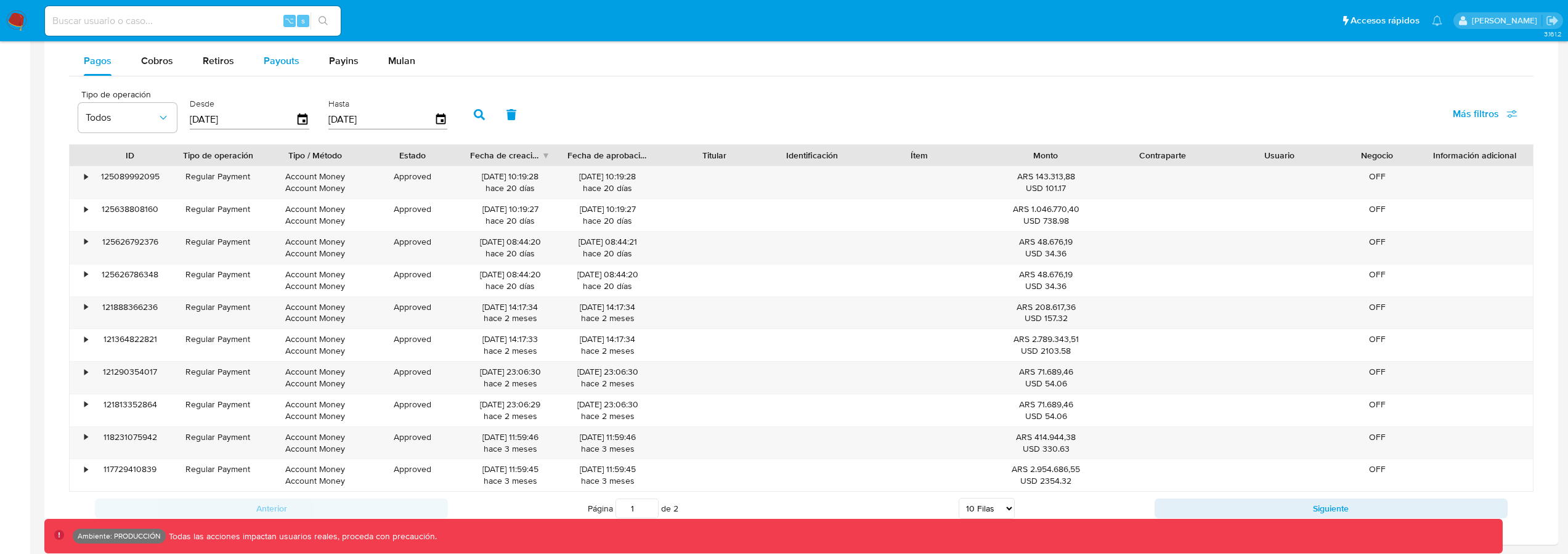
click at [266, 66] on span "Payouts" at bounding box center [282, 61] width 36 height 14
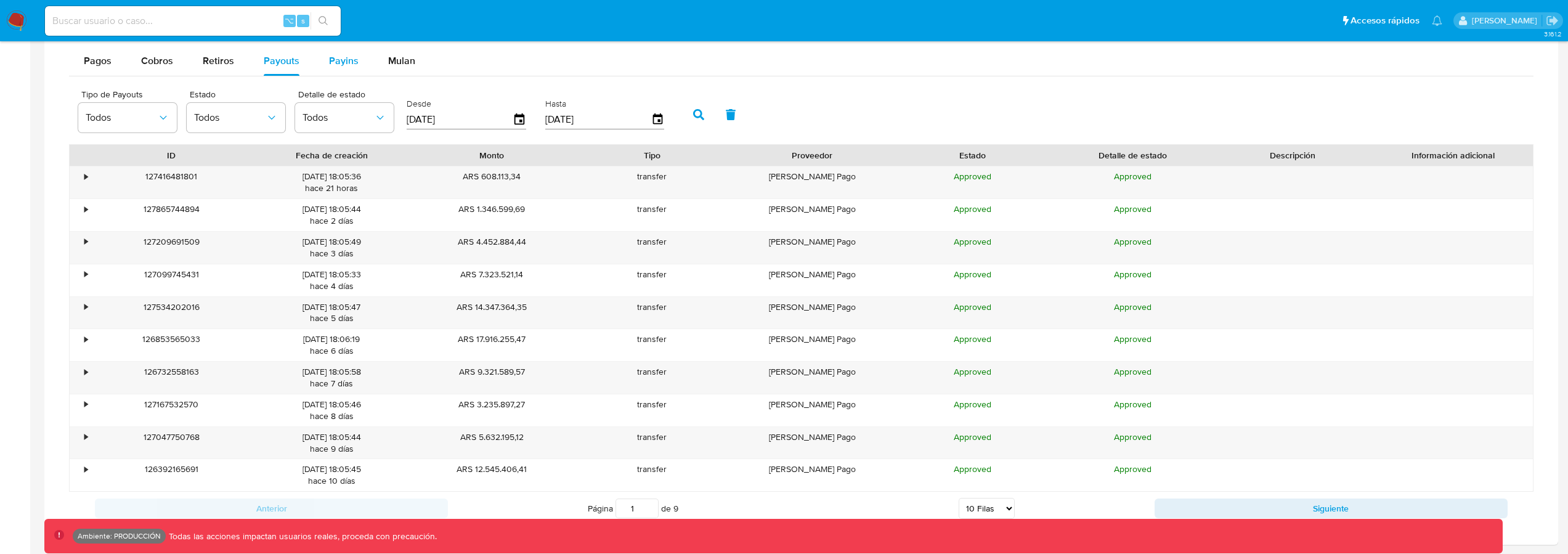
click at [344, 65] on span "Payins" at bounding box center [344, 61] width 29 height 14
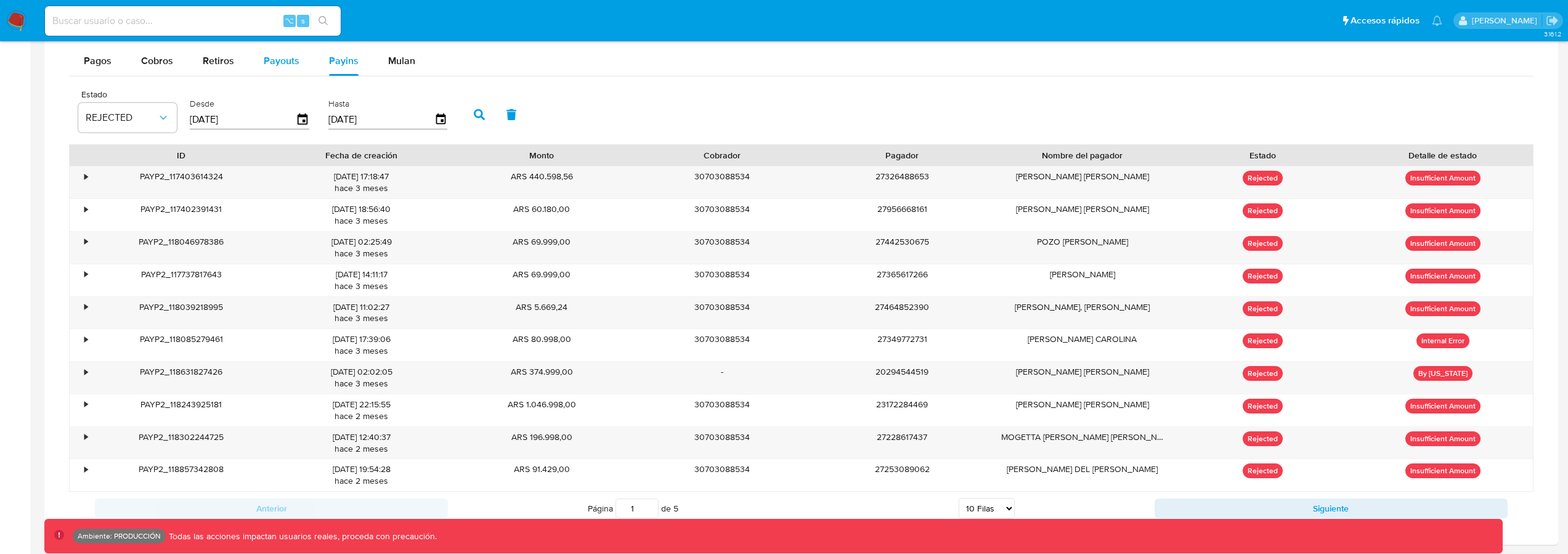
click at [298, 67] on button "Payouts" at bounding box center [281, 60] width 65 height 29
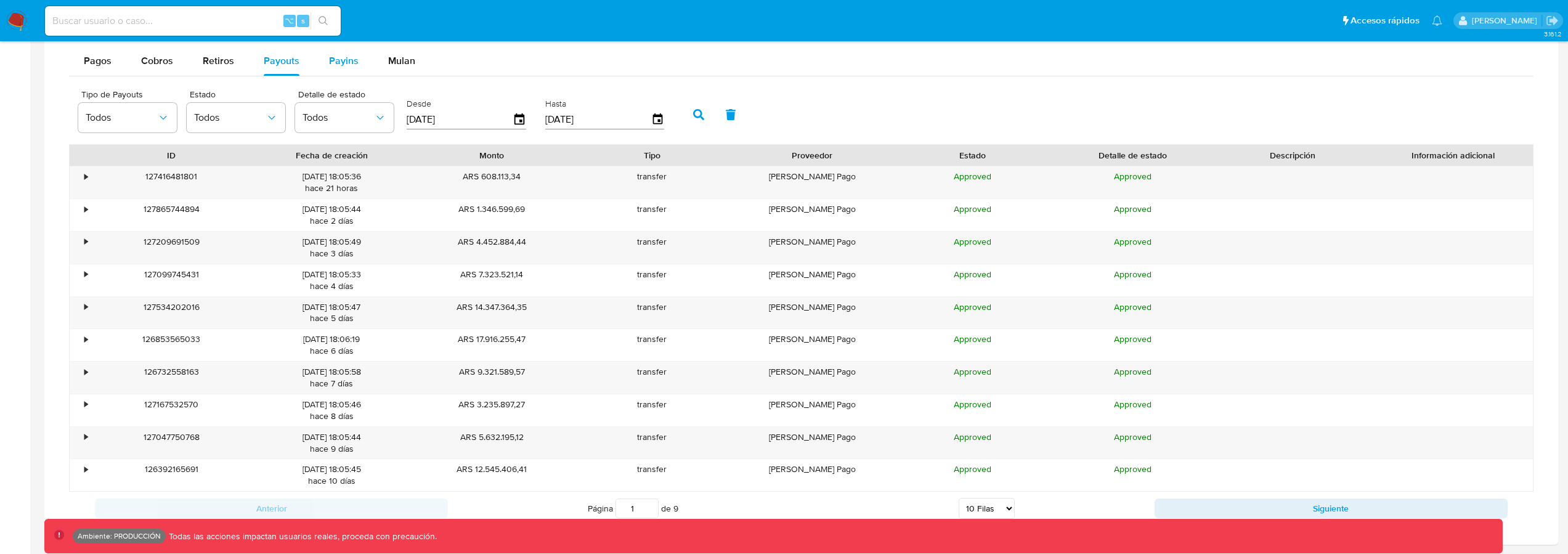
click at [343, 63] on span "Payins" at bounding box center [344, 61] width 29 height 14
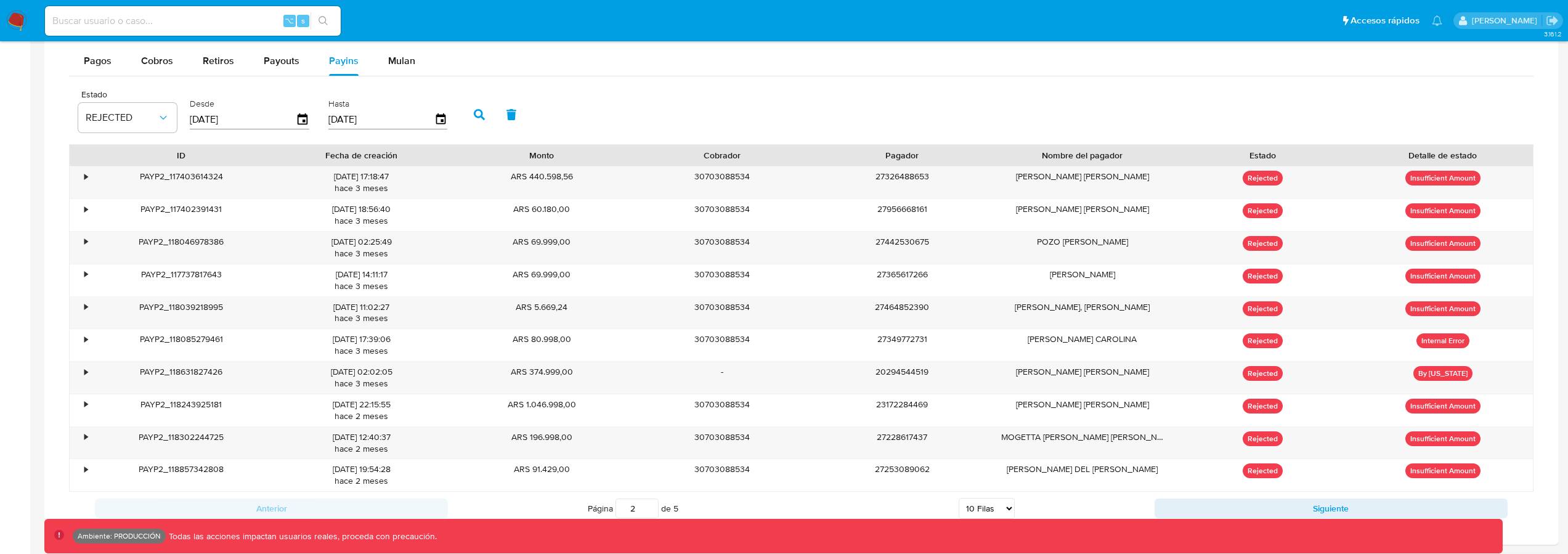
click at [651, 507] on input "2" at bounding box center [637, 508] width 43 height 19
click at [650, 506] on input "3" at bounding box center [637, 508] width 43 height 19
click at [650, 506] on input "4" at bounding box center [637, 508] width 43 height 19
click at [650, 506] on input "5" at bounding box center [637, 508] width 43 height 19
type input "5"
